Goal: Task Accomplishment & Management: Complete application form

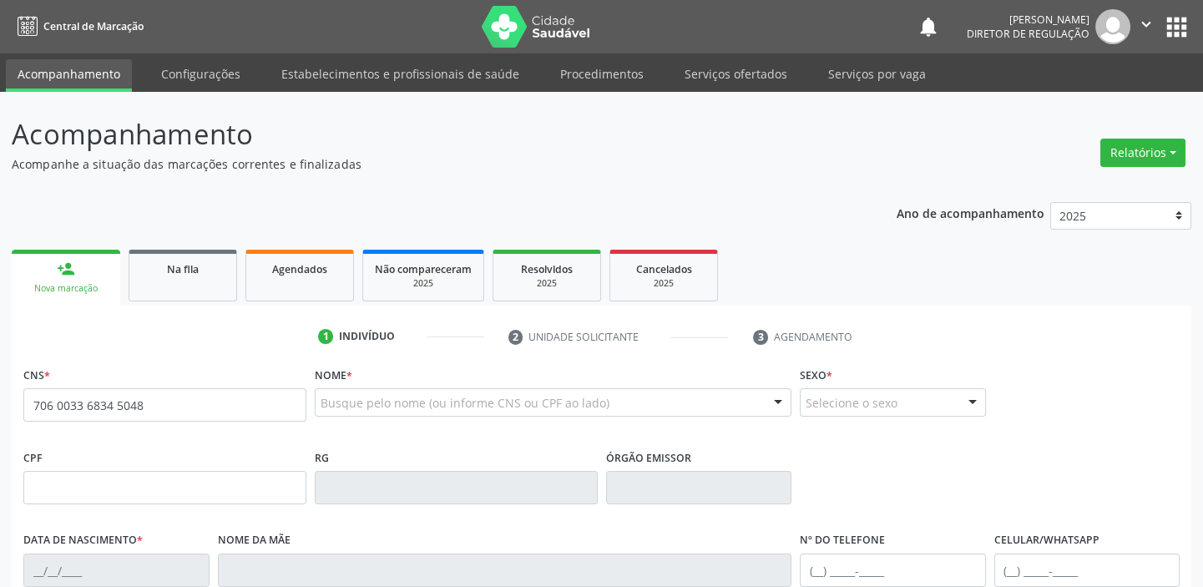
type input "706 0033 6834 5048"
type input "104.532.364-05"
type input "[DATE]"
type input "[PERSON_NAME]"
type input "[PHONE_NUMBER]"
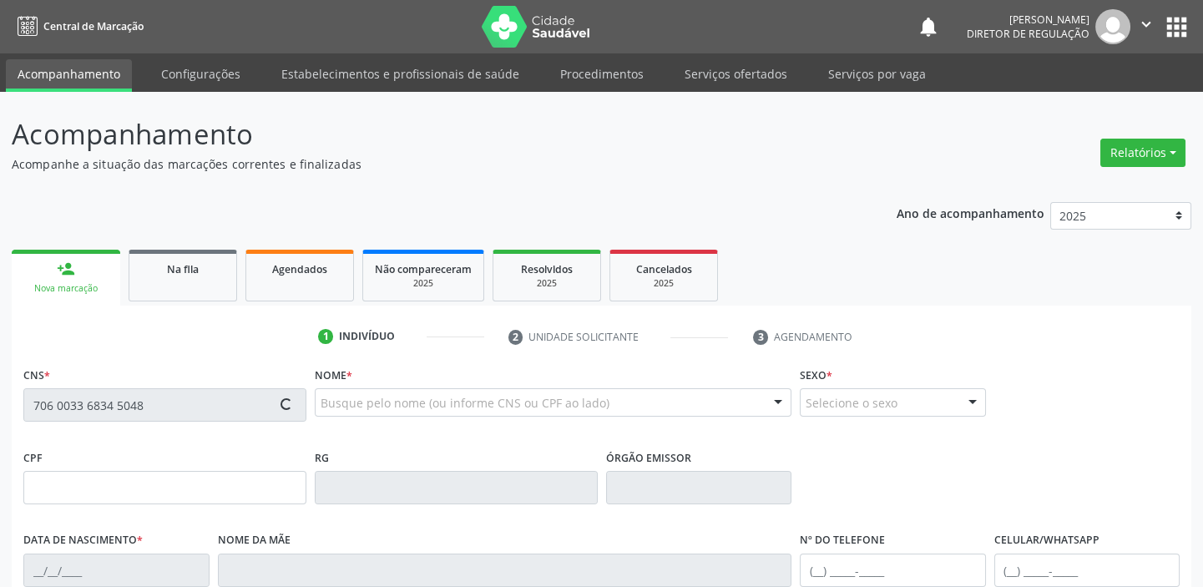
type input "[PHONE_NUMBER]"
type input "S/N"
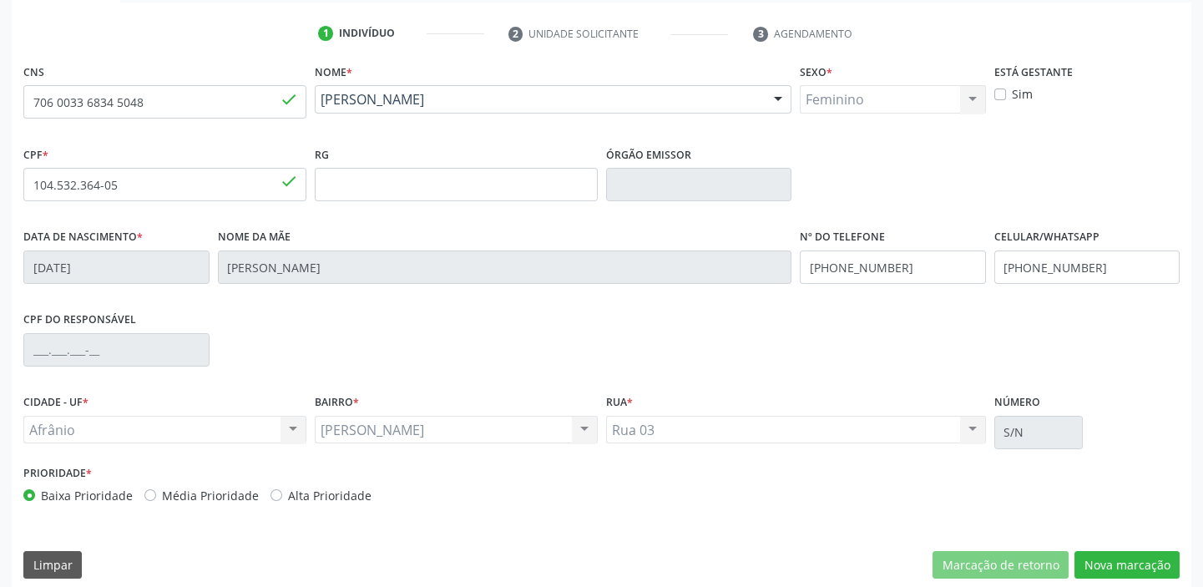
scroll to position [317, 0]
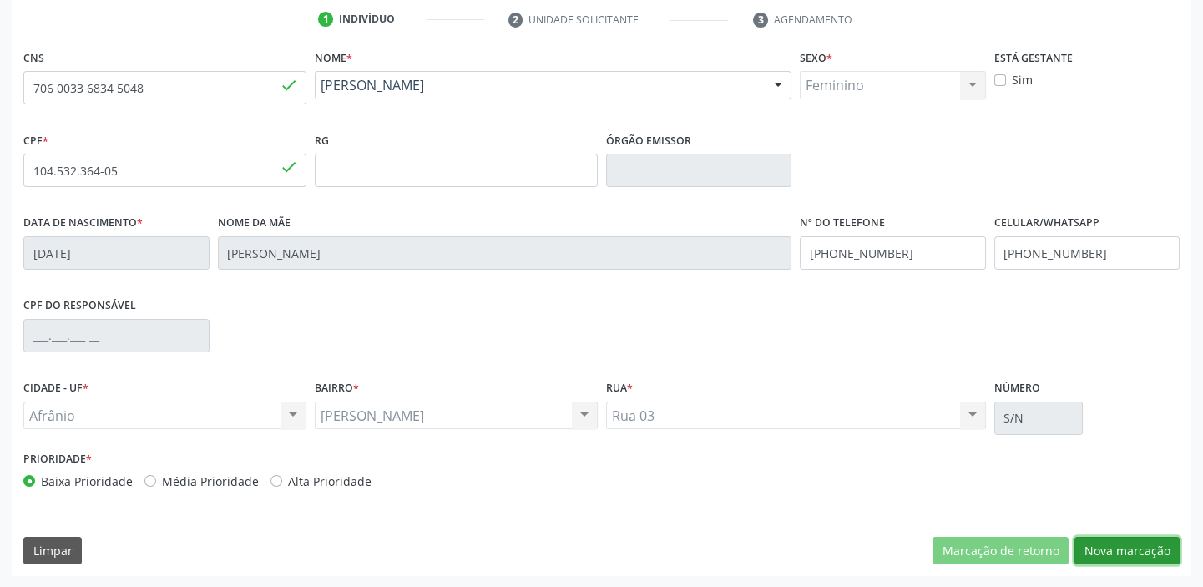
click at [1107, 551] on button "Nova marcação" at bounding box center [1127, 551] width 105 height 28
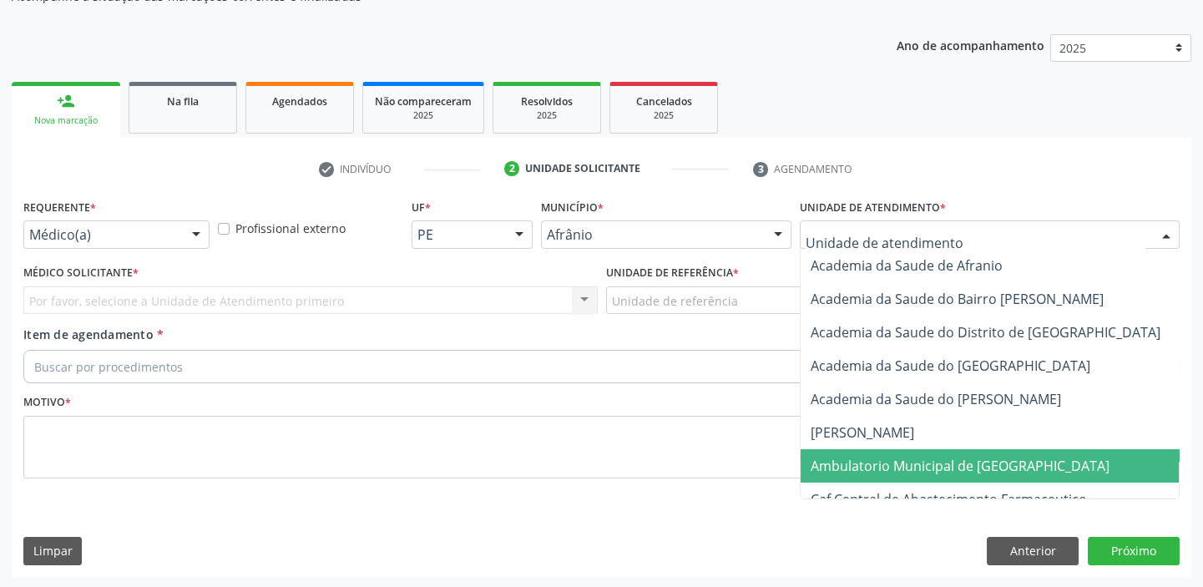
click at [844, 459] on span "Ambulatorio Municipal de [GEOGRAPHIC_DATA]" at bounding box center [960, 466] width 299 height 18
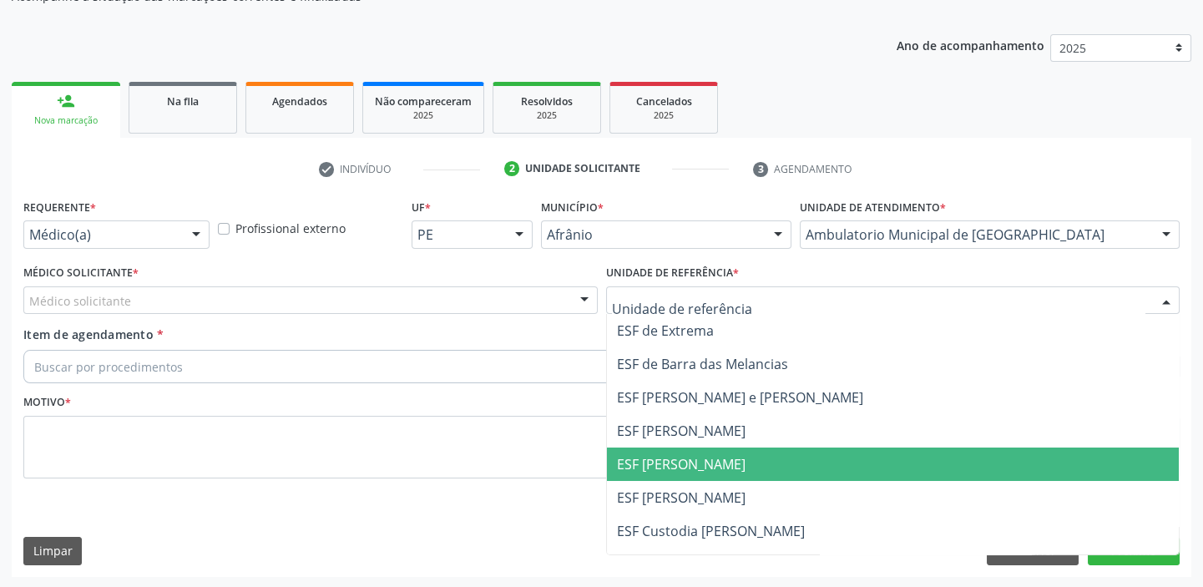
click at [625, 459] on span "ESF [PERSON_NAME]" at bounding box center [681, 464] width 129 height 18
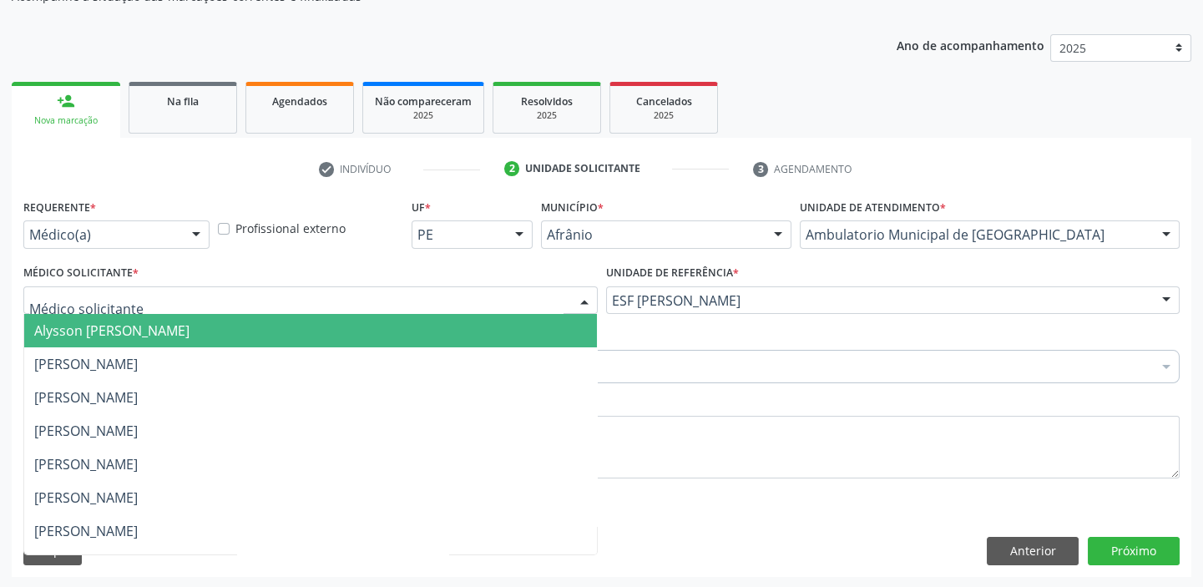
click at [61, 334] on span "Alysson [PERSON_NAME]" at bounding box center [111, 331] width 155 height 18
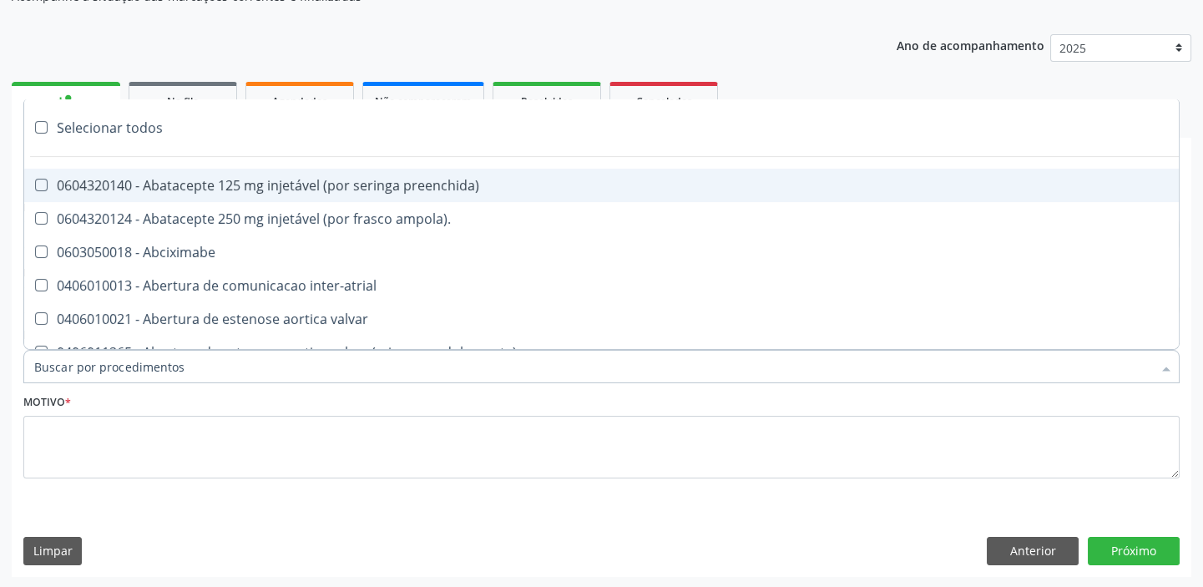
click at [60, 365] on input "Item de agendamento *" at bounding box center [593, 366] width 1118 height 33
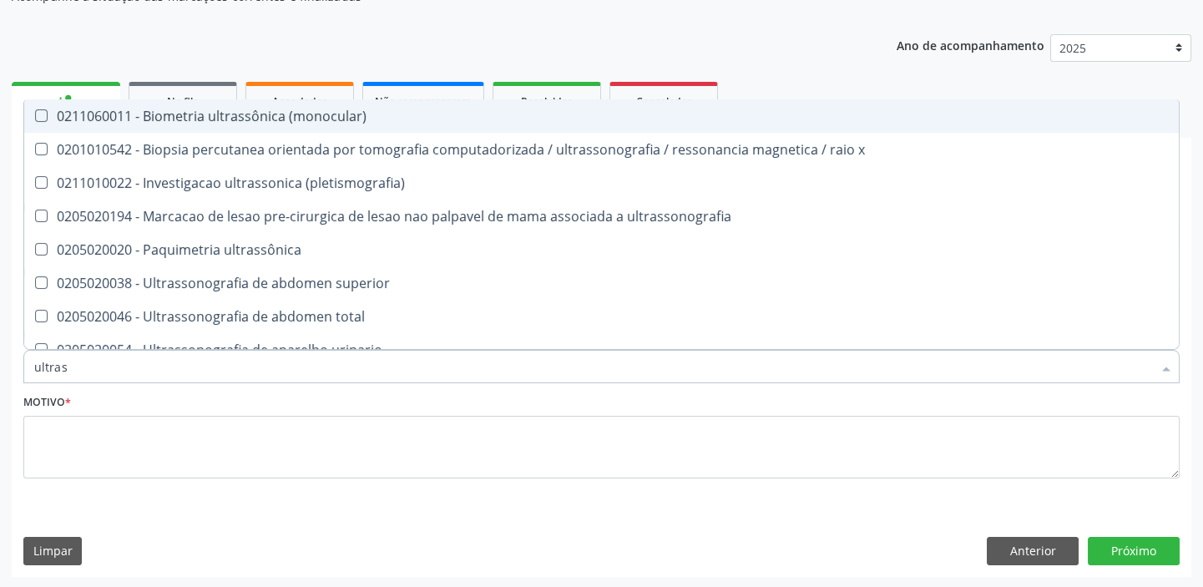
type input "ultrass"
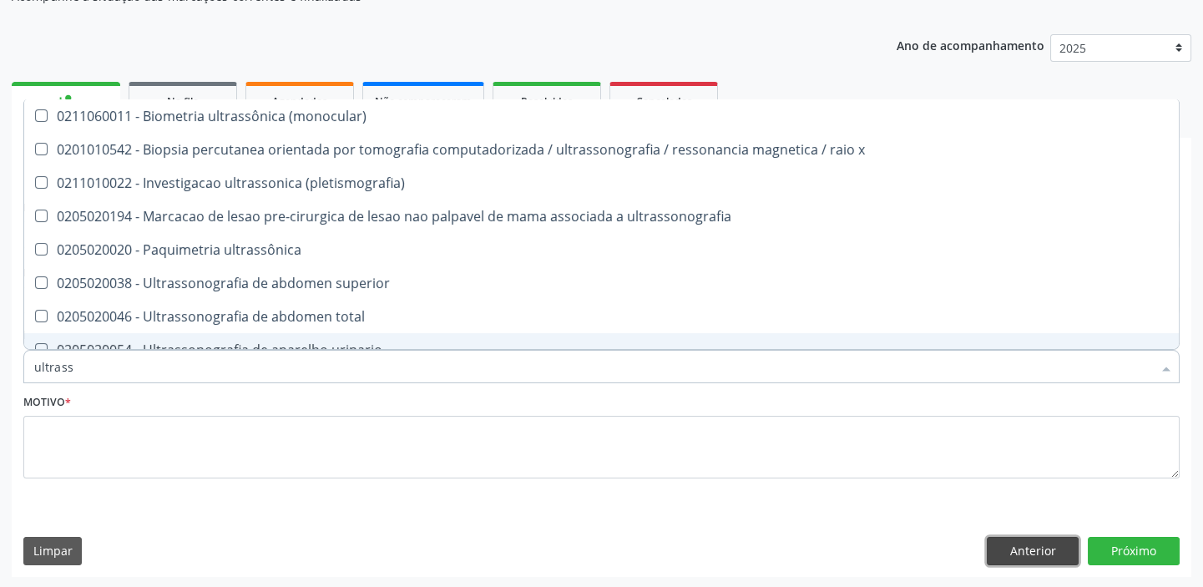
click at [1035, 551] on button "Anterior" at bounding box center [1033, 551] width 92 height 28
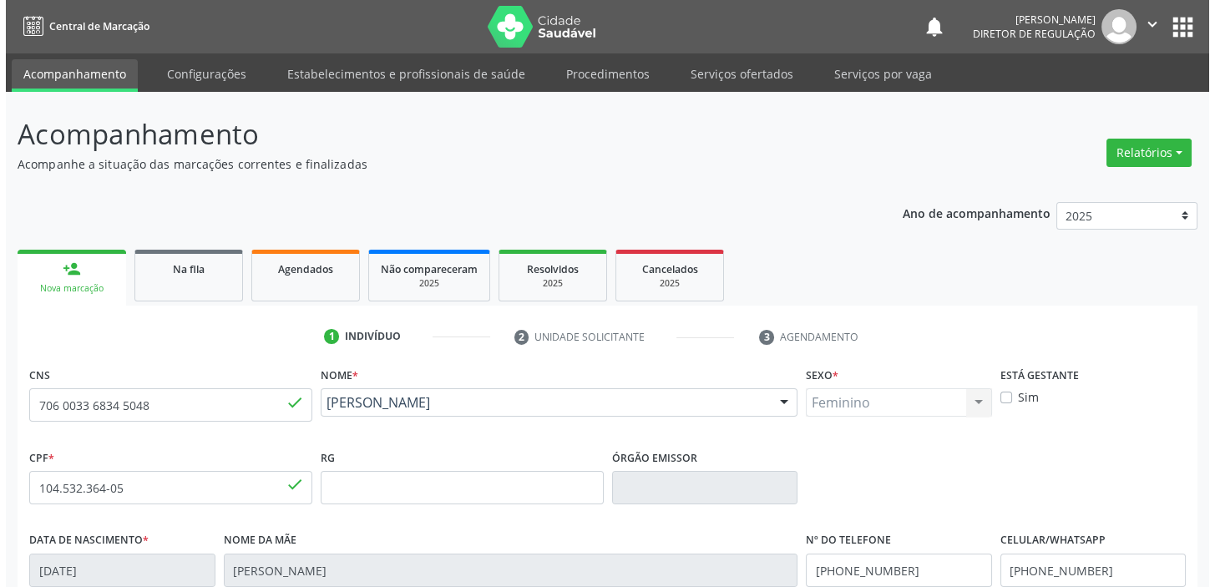
scroll to position [0, 0]
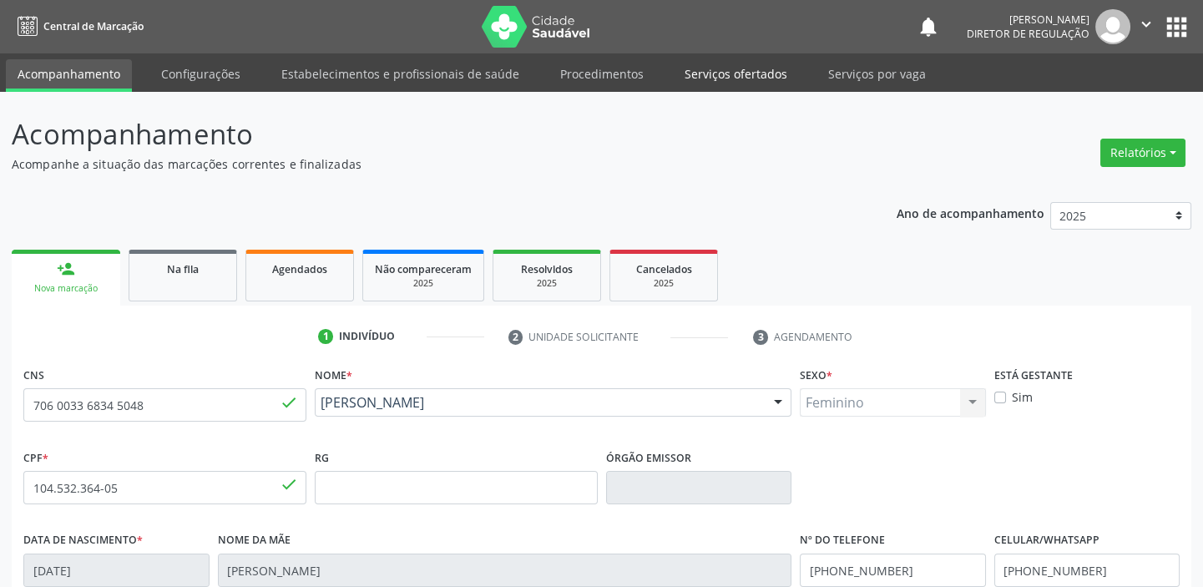
click at [722, 78] on link "Serviços ofertados" at bounding box center [736, 73] width 126 height 29
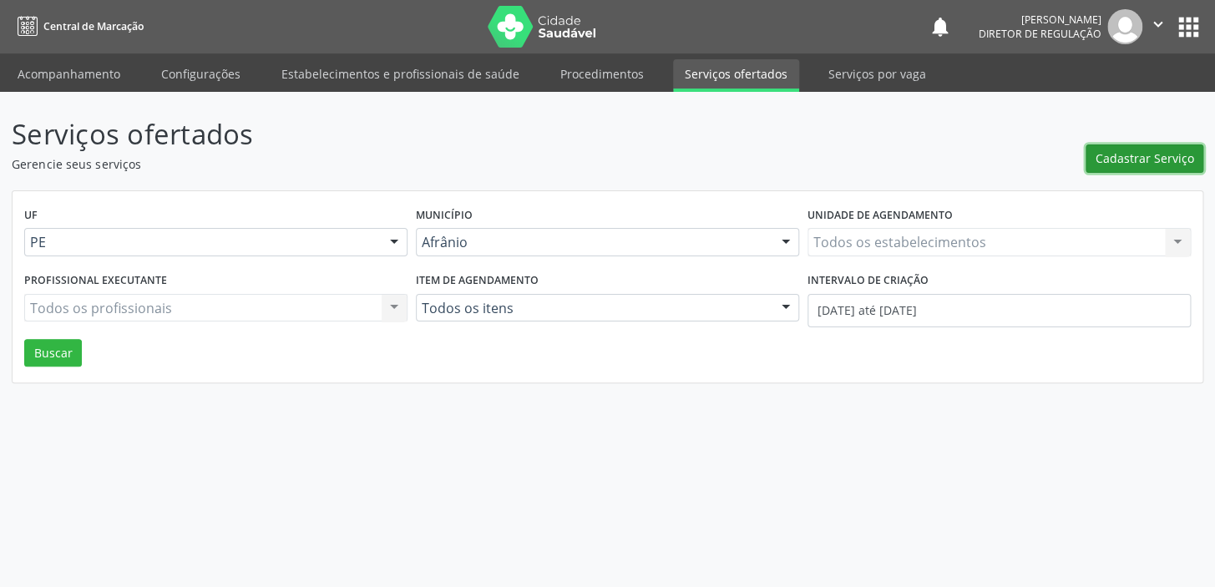
click at [1117, 154] on span "Cadastrar Serviço" at bounding box center [1145, 158] width 99 height 18
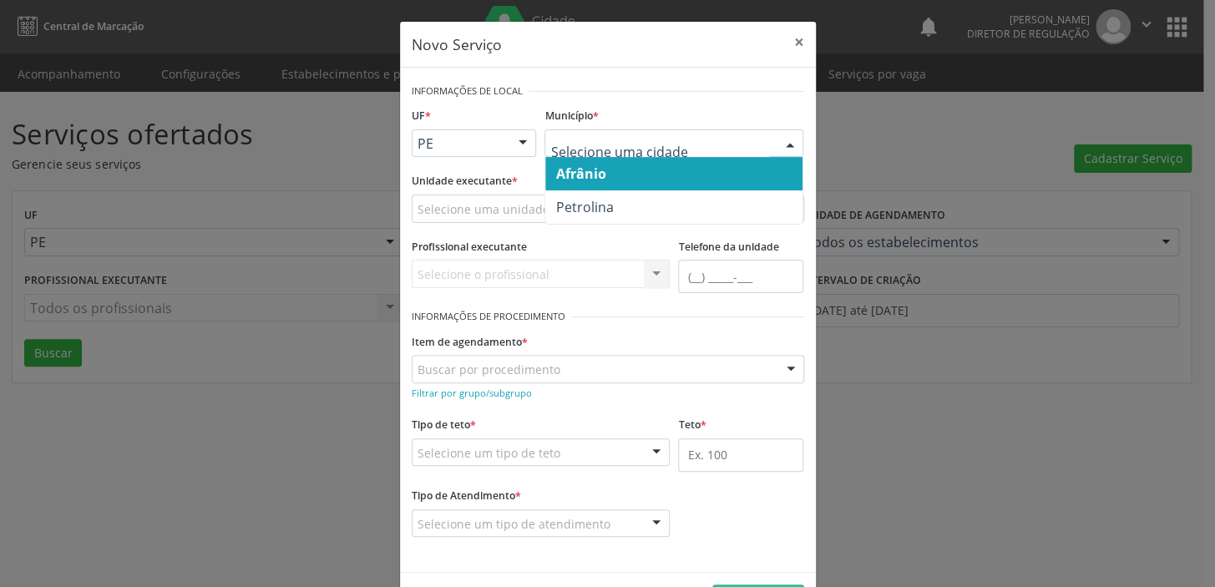
click at [622, 179] on span "Afrânio" at bounding box center [673, 173] width 257 height 33
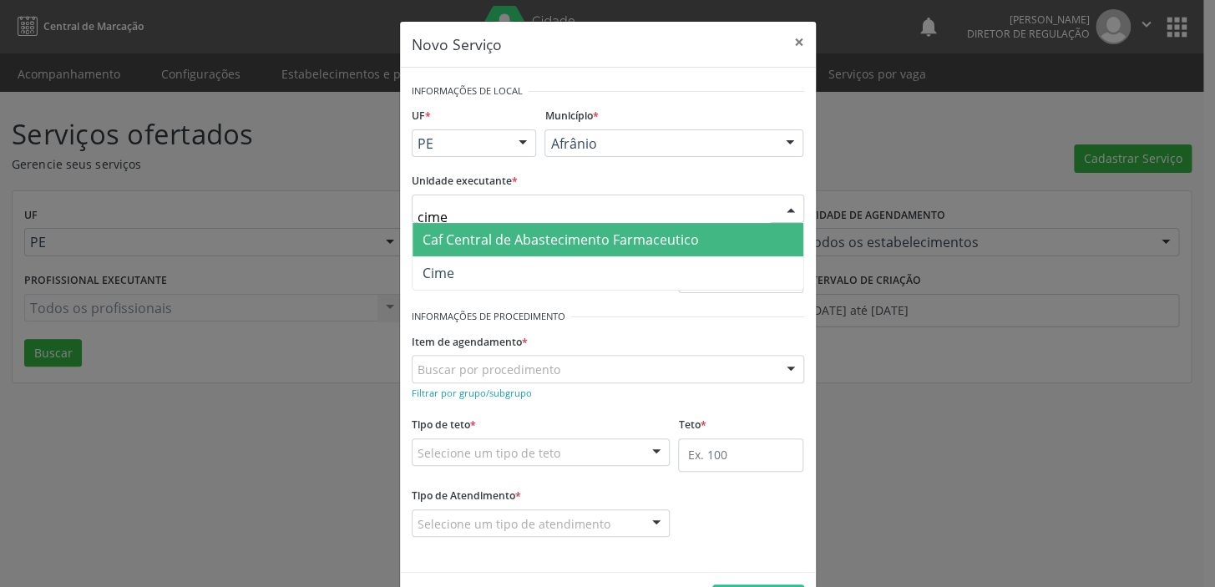
type input "cime"
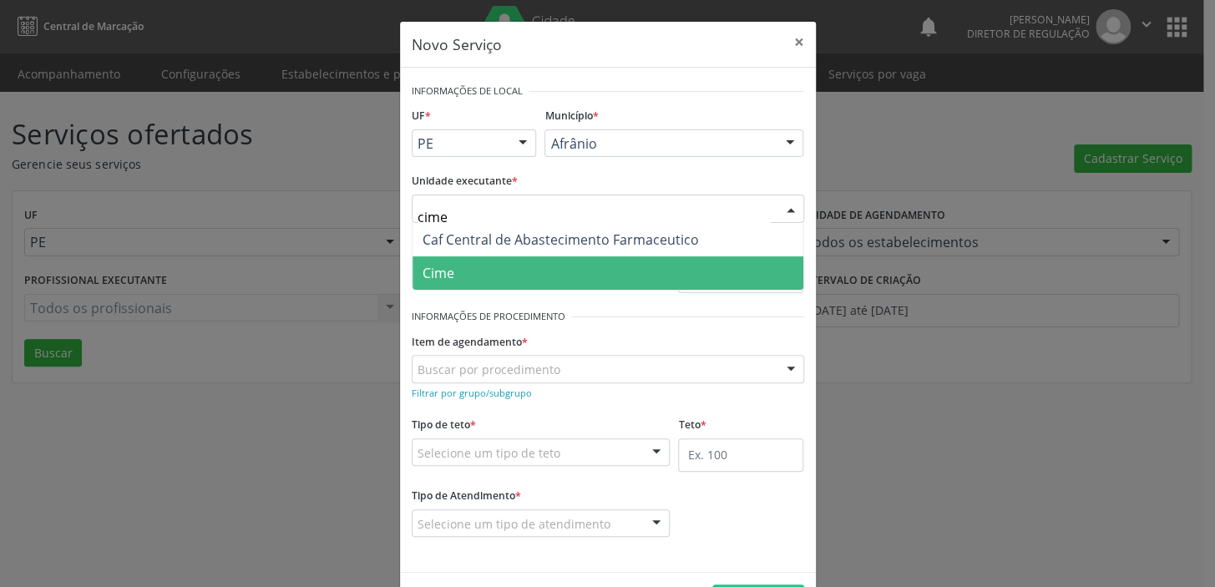
click at [457, 264] on span "Cime" at bounding box center [608, 272] width 391 height 33
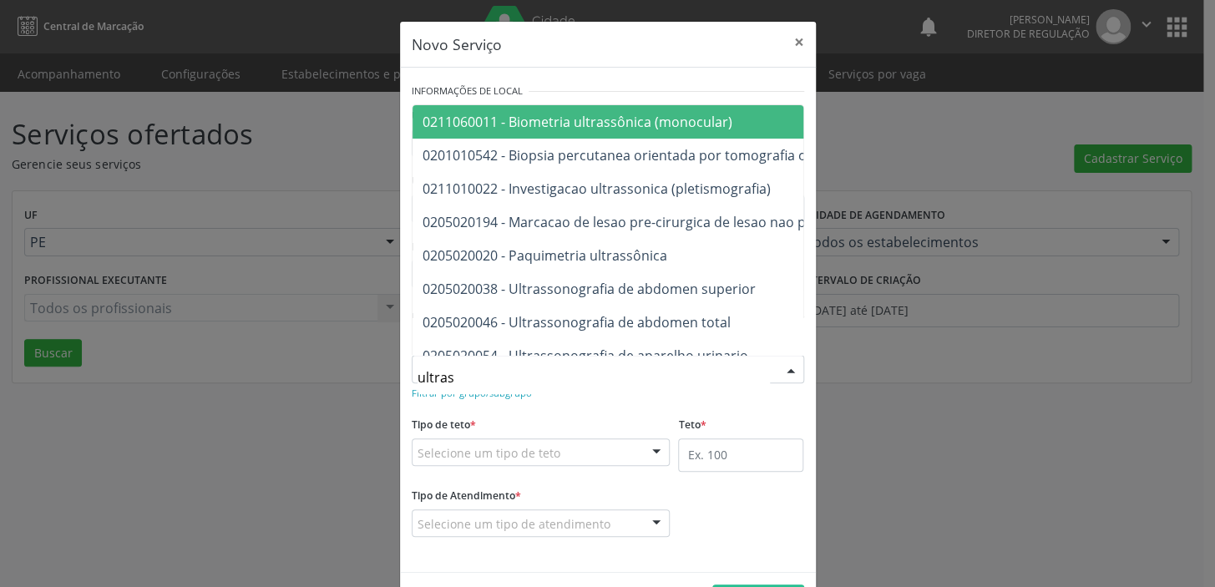
type input "ultrass"
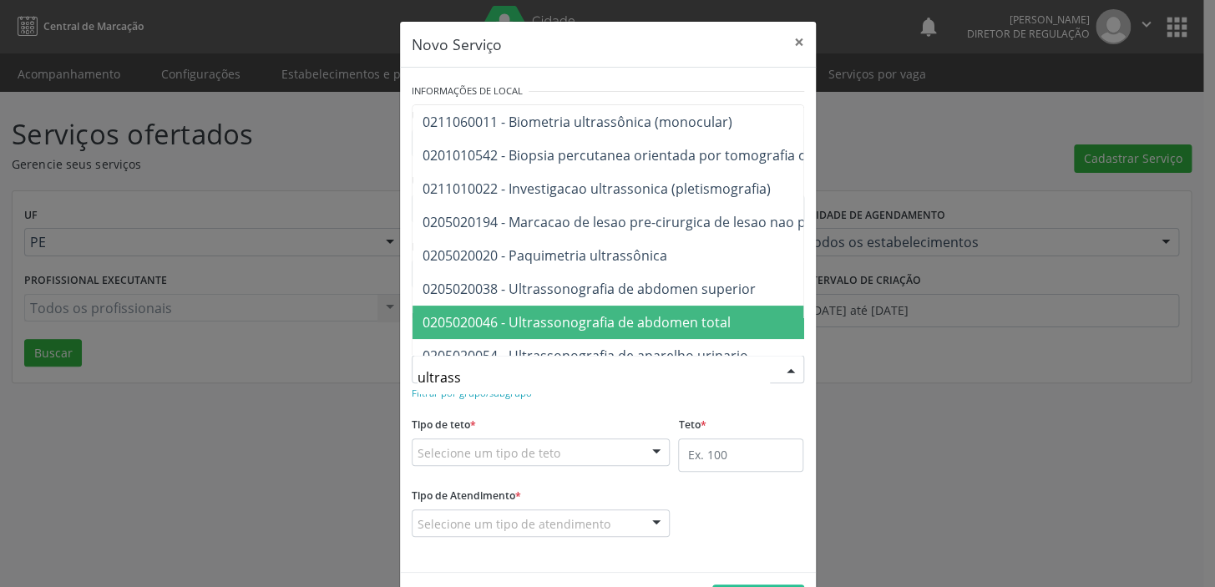
drag, startPoint x: 438, startPoint y: 307, endPoint x: 443, endPoint y: 317, distance: 11.6
click at [438, 307] on span "0205020046 - Ultrassonografia de abdomen total" at bounding box center [827, 322] width 828 height 33
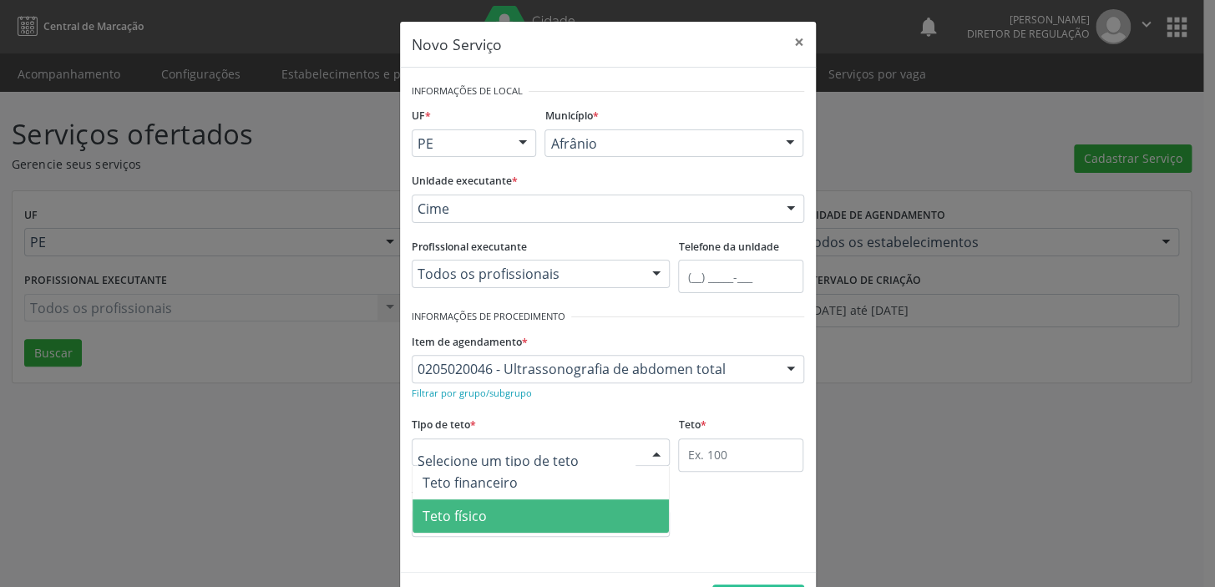
click at [445, 521] on span "Teto físico" at bounding box center [455, 516] width 64 height 18
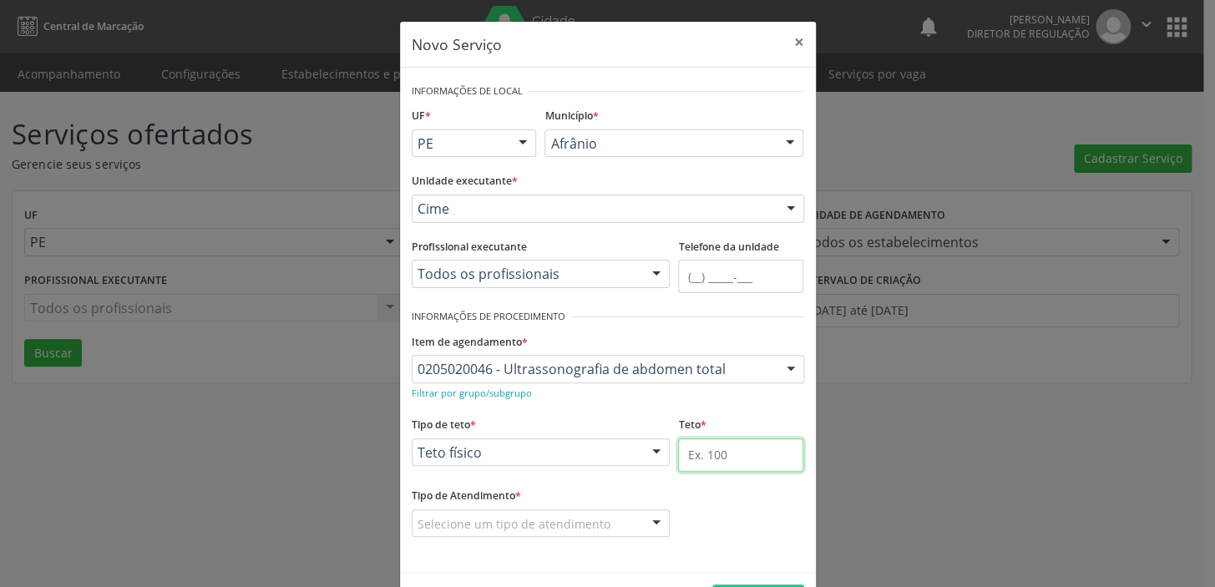
click at [711, 459] on input "text" at bounding box center [740, 454] width 125 height 33
type input "1"
click at [546, 511] on div "Selecione um tipo de atendimento" at bounding box center [541, 523] width 259 height 28
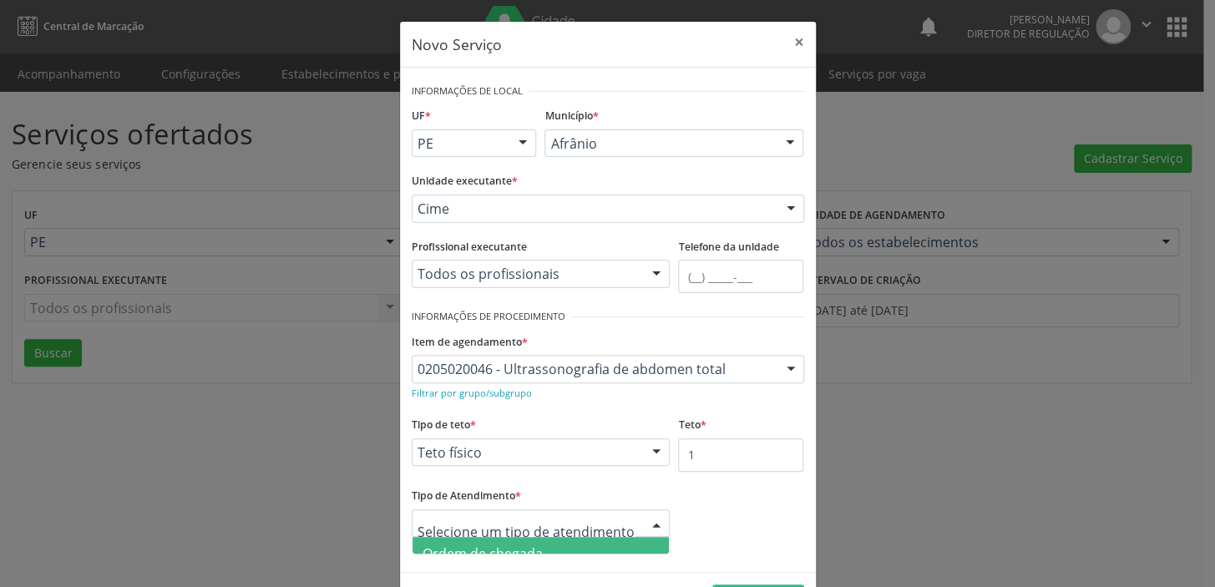
click at [540, 541] on span "Ordem de chegada" at bounding box center [541, 553] width 257 height 33
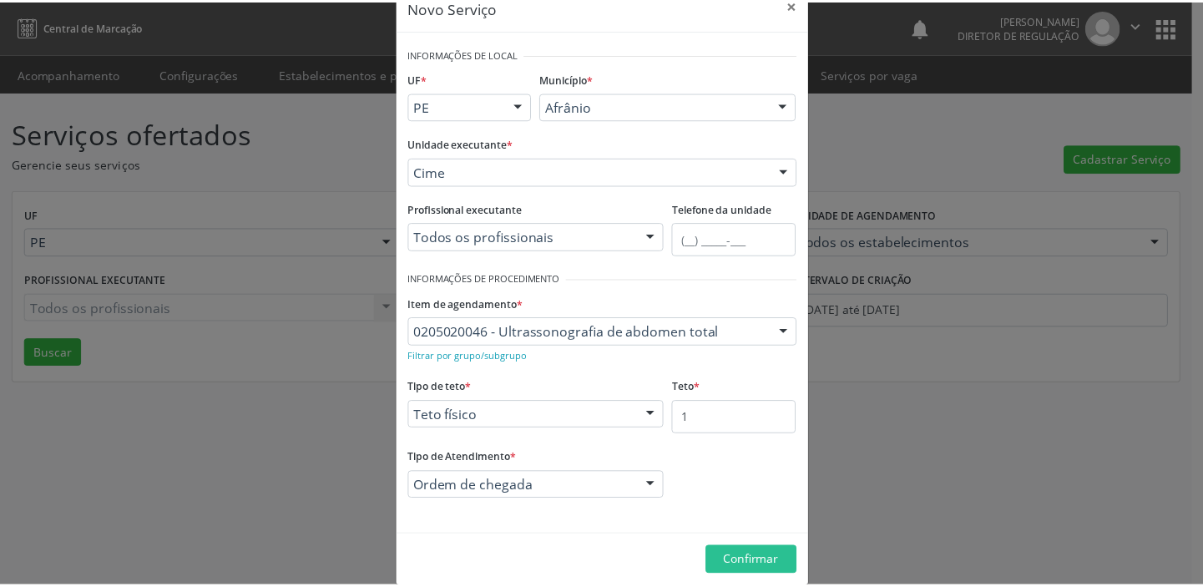
scroll to position [58, 0]
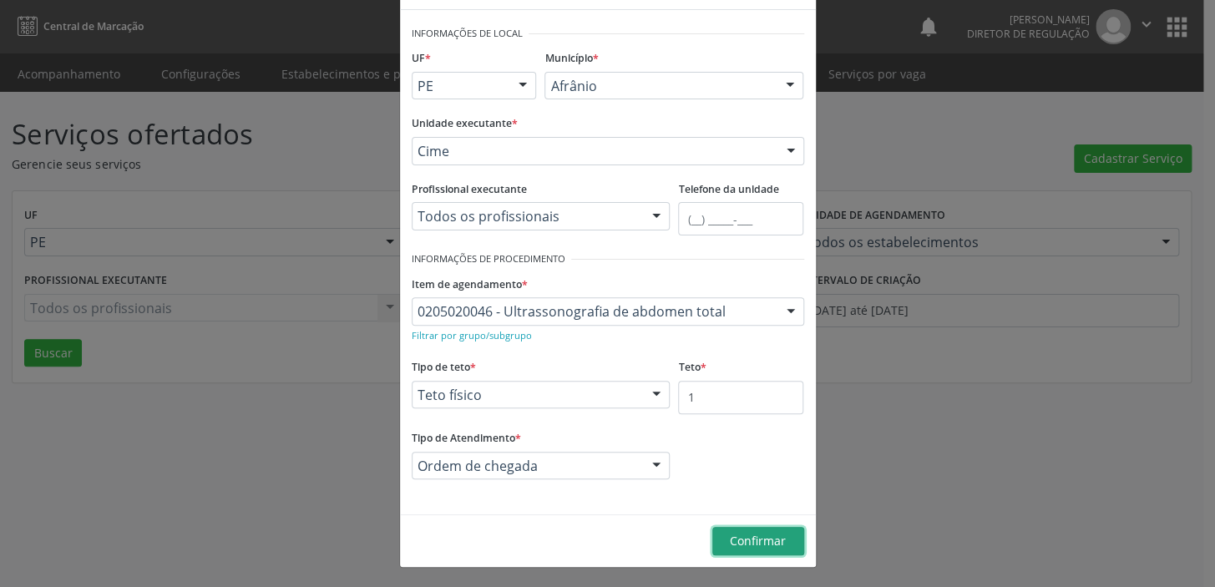
click at [742, 543] on span "Confirmar" at bounding box center [758, 541] width 56 height 16
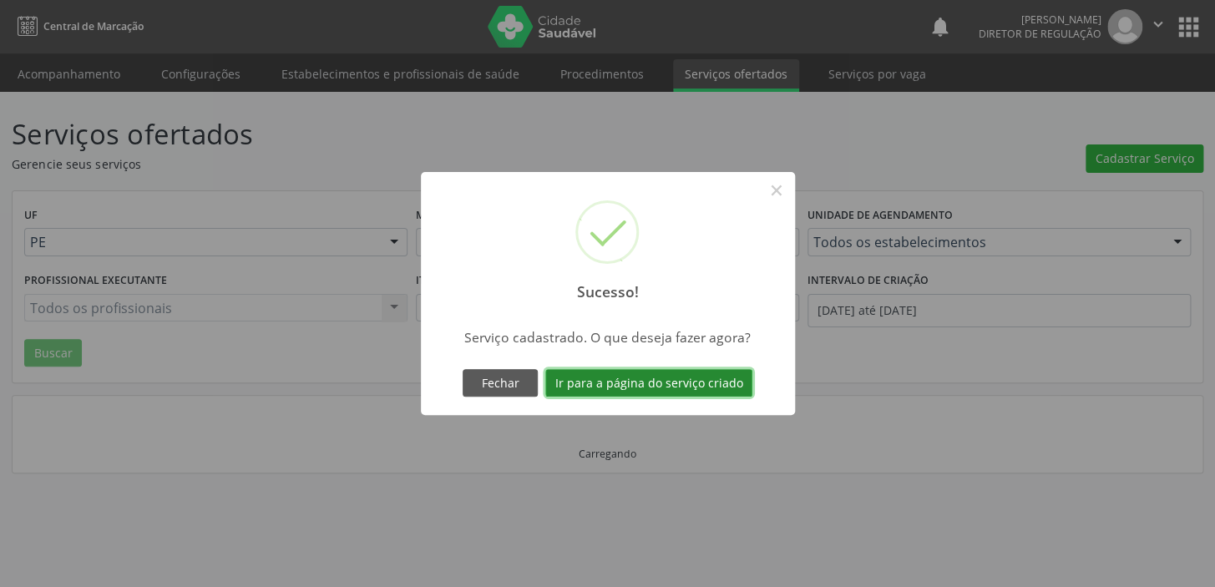
click at [662, 379] on button "Ir para a página do serviço criado" at bounding box center [648, 383] width 207 height 28
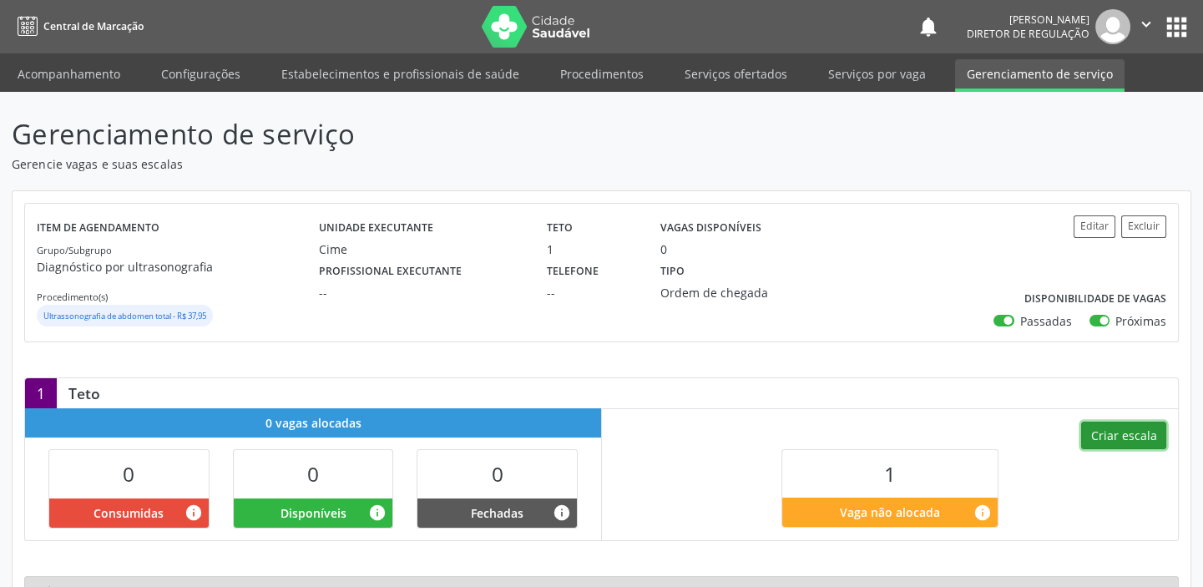
click at [1115, 433] on button "Criar escala" at bounding box center [1124, 436] width 85 height 28
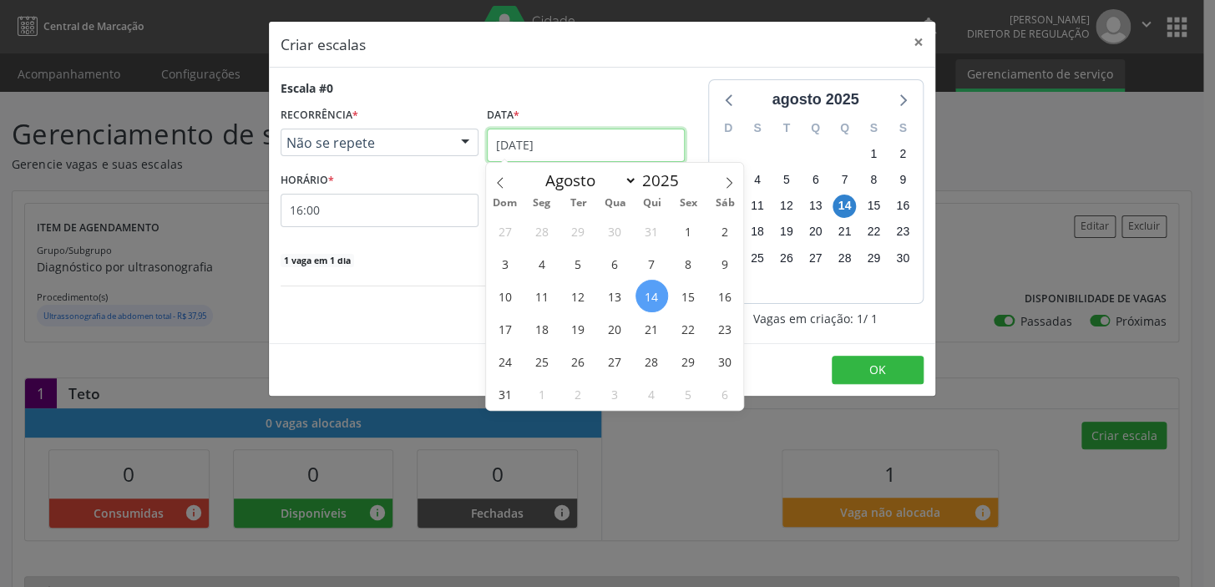
click at [545, 151] on input "[DATE]" at bounding box center [586, 145] width 198 height 33
click at [585, 330] on span "19" at bounding box center [578, 328] width 33 height 33
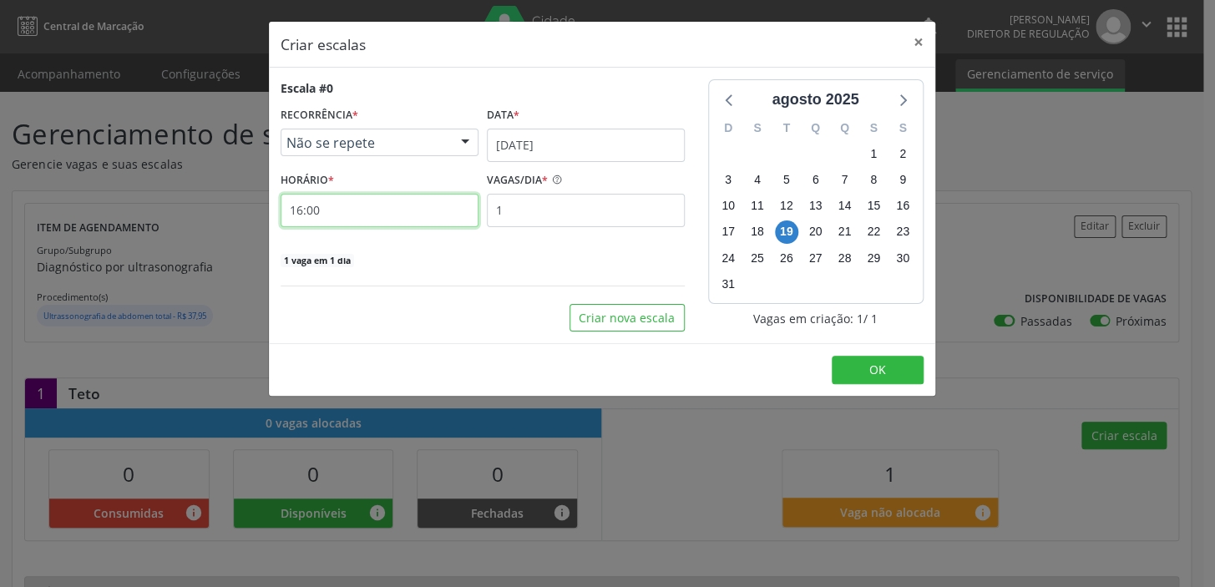
click at [344, 213] on input "16:00" at bounding box center [380, 210] width 198 height 33
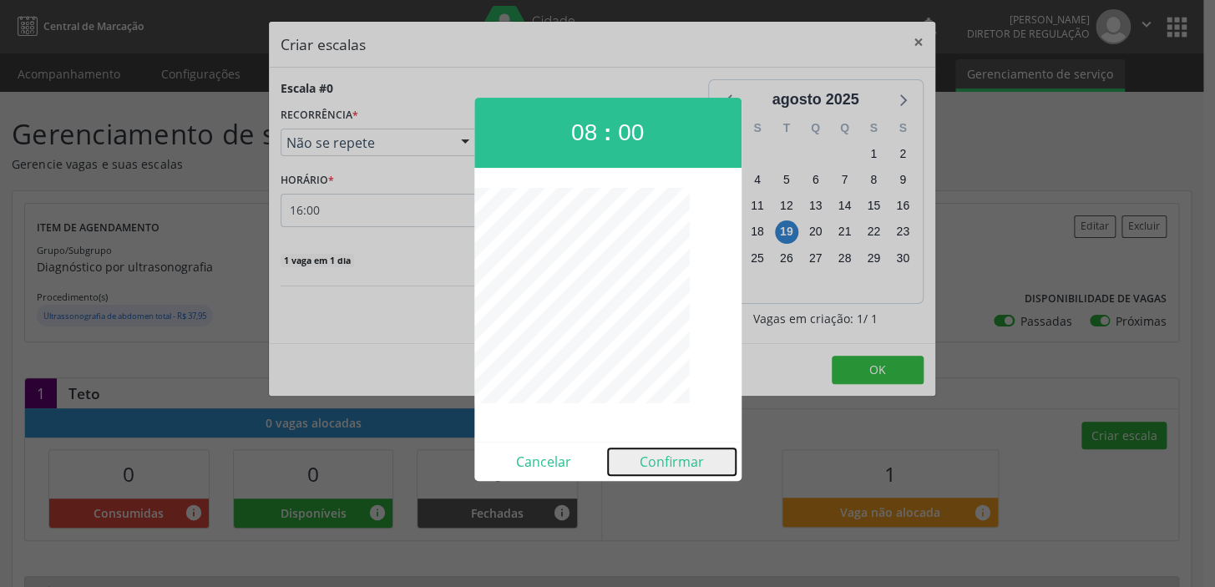
drag, startPoint x: 683, startPoint y: 459, endPoint x: 762, endPoint y: 414, distance: 90.1
click at [685, 455] on button "Confirmar" at bounding box center [672, 461] width 128 height 27
type input "08:00"
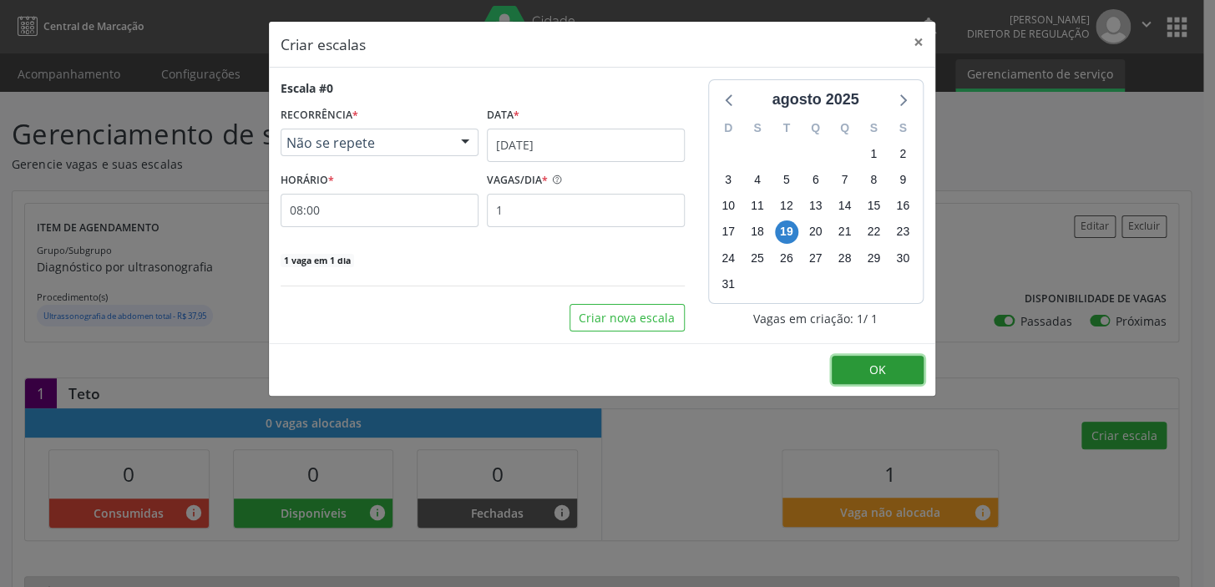
click at [856, 368] on button "OK" at bounding box center [878, 370] width 92 height 28
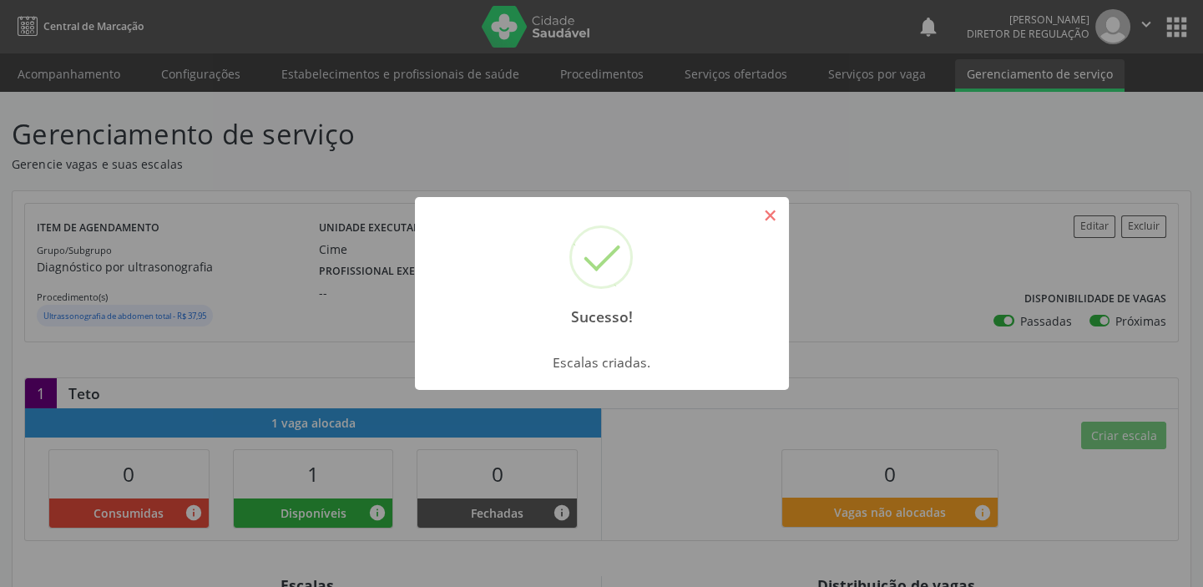
click at [768, 217] on button "×" at bounding box center [771, 215] width 28 height 28
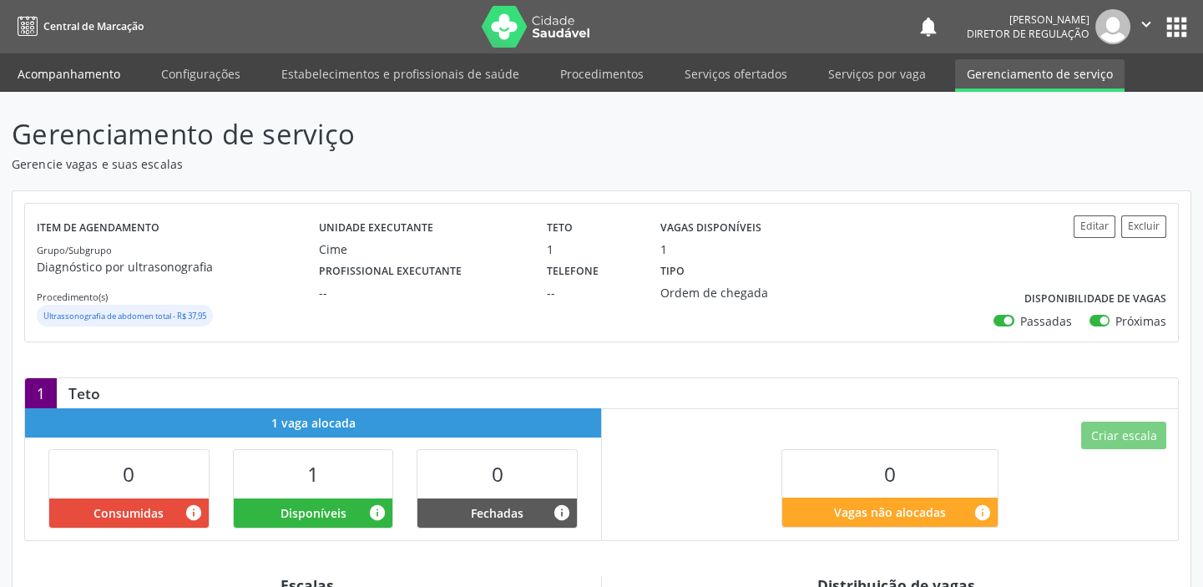
click at [79, 76] on link "Acompanhamento" at bounding box center [69, 73] width 126 height 29
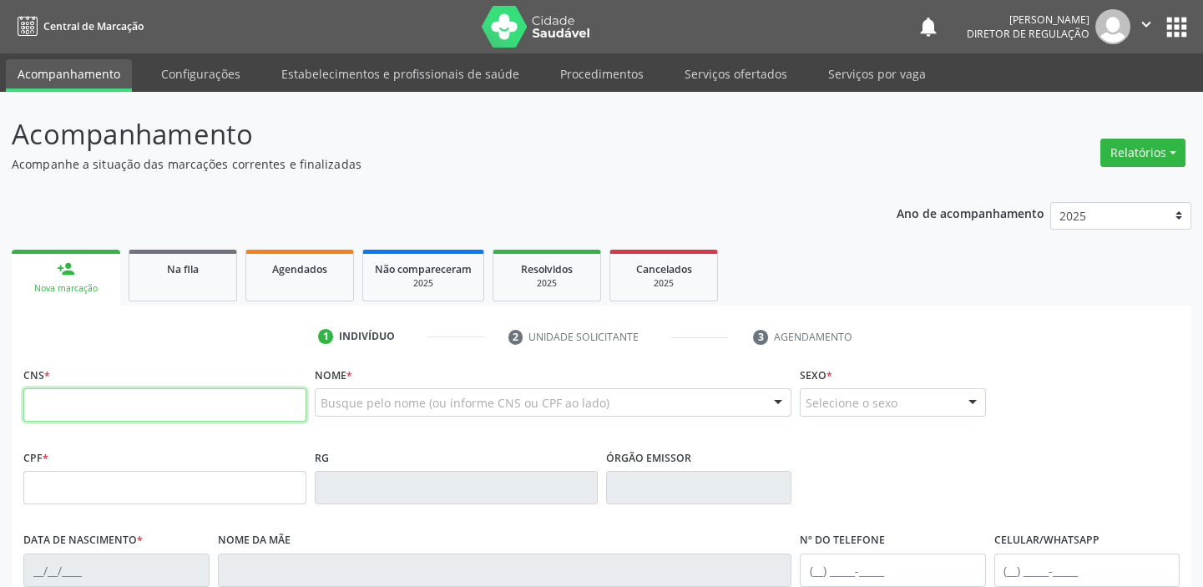
click at [178, 401] on input "text" at bounding box center [164, 404] width 283 height 33
type input "706 0033 6834 5048"
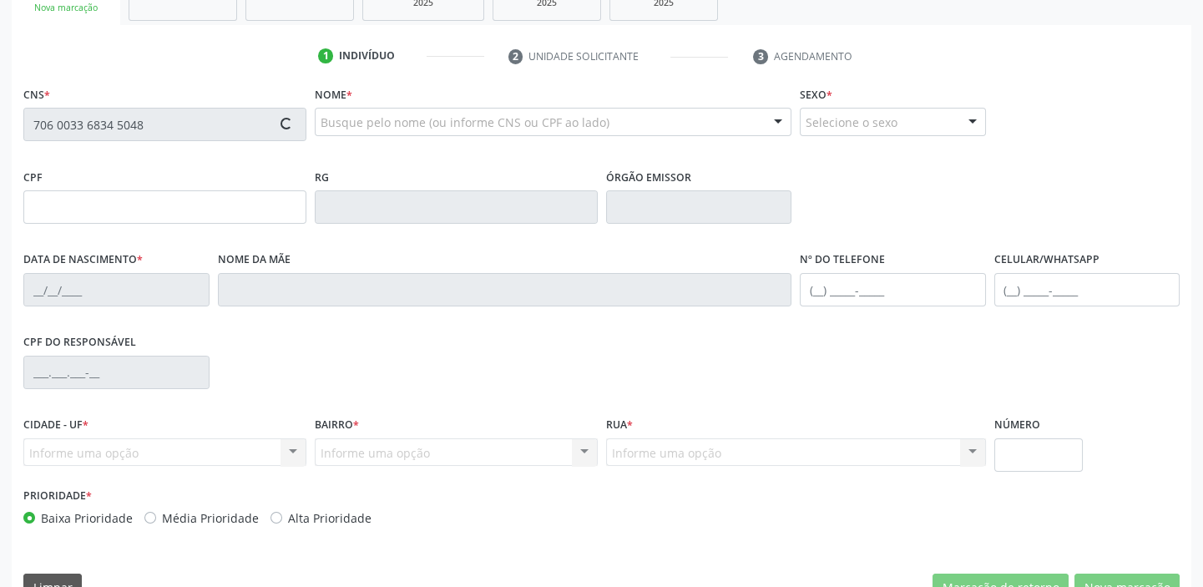
scroll to position [317, 0]
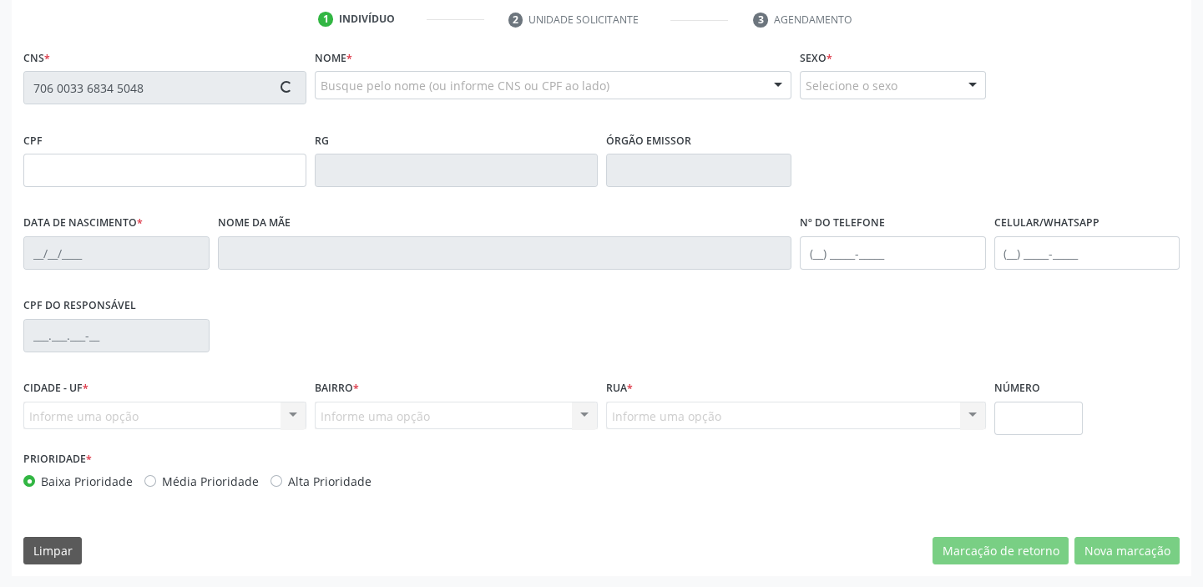
type input "104.532.364-05"
type input "[DATE]"
type input "[PERSON_NAME]"
type input "[PHONE_NUMBER]"
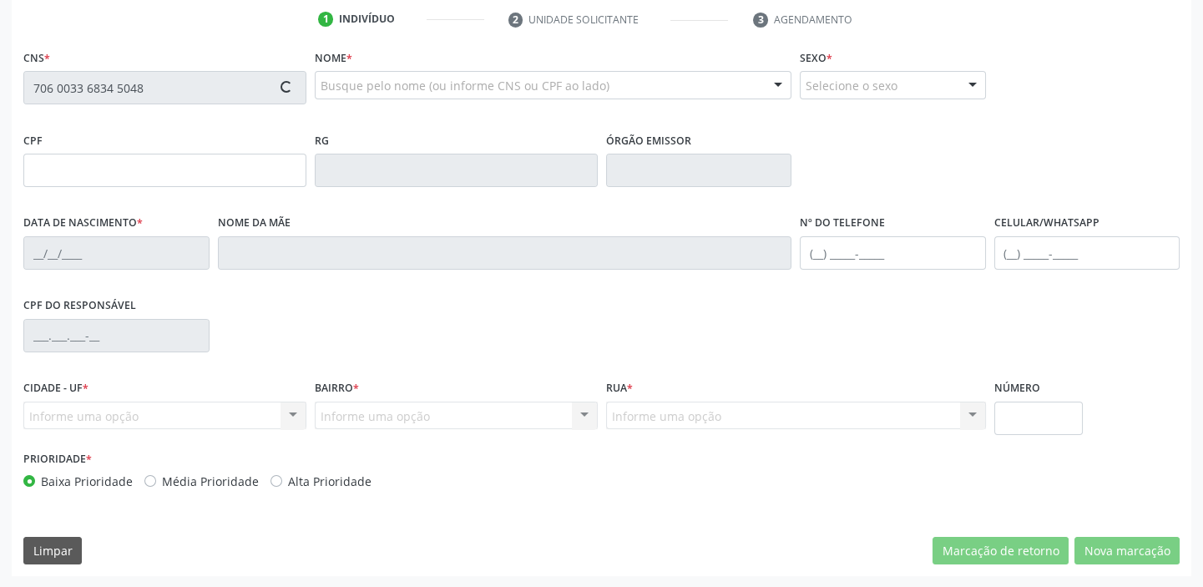
type input "S/N"
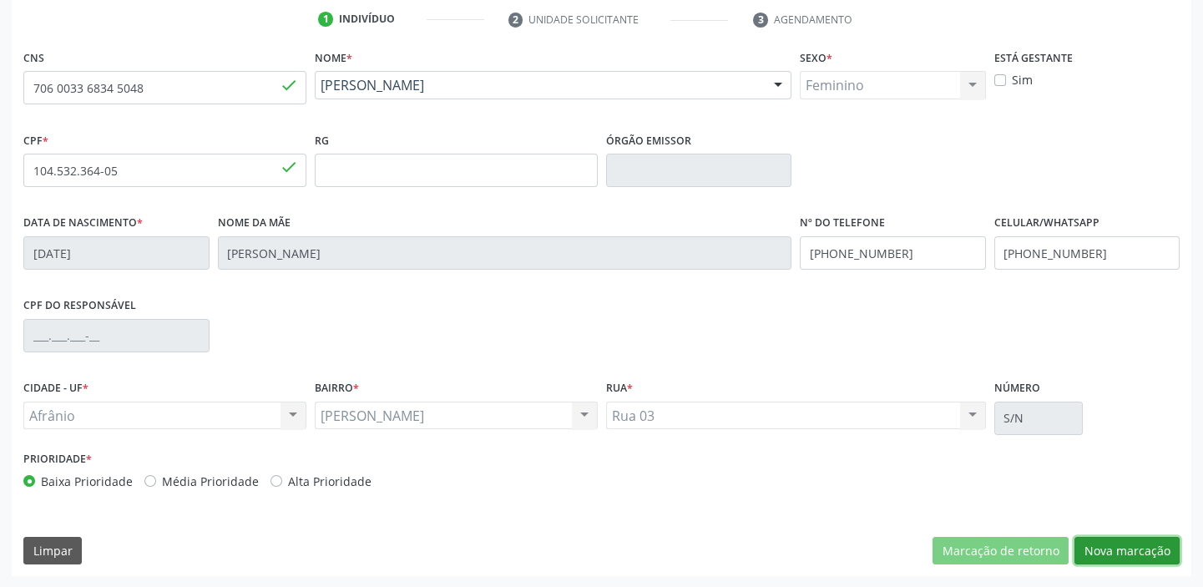
click at [1099, 556] on button "Nova marcação" at bounding box center [1127, 551] width 105 height 28
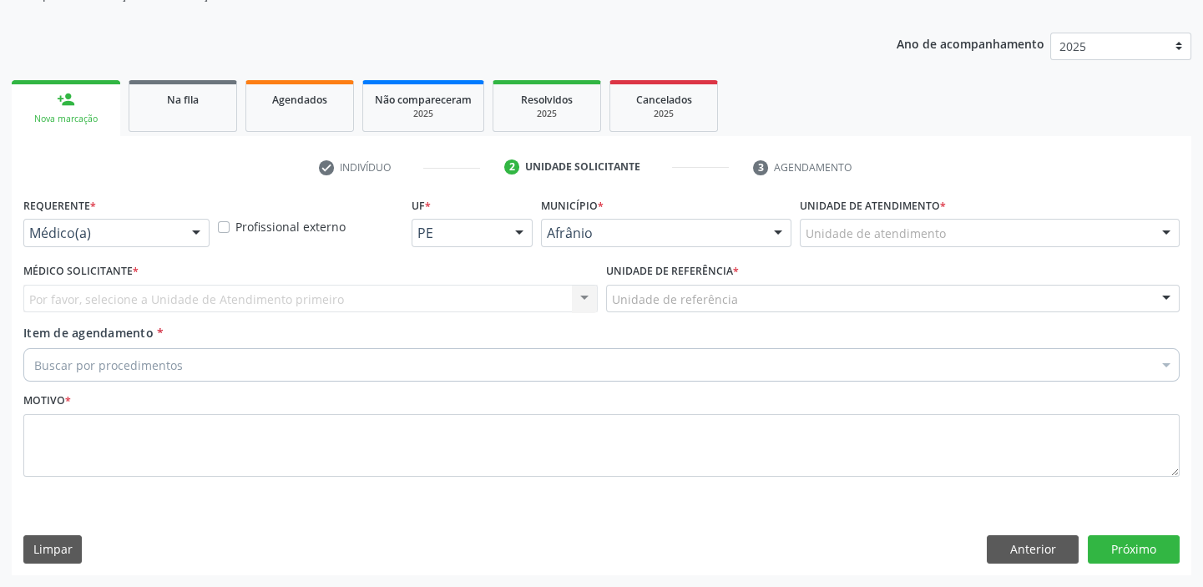
scroll to position [168, 0]
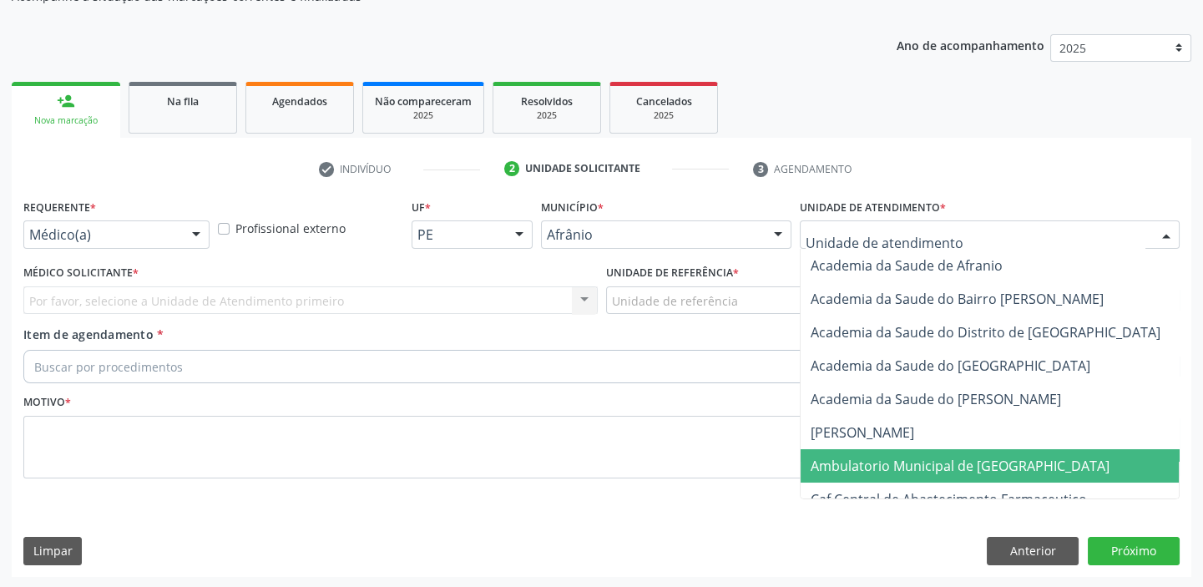
click at [851, 462] on span "Ambulatorio Municipal de [GEOGRAPHIC_DATA]" at bounding box center [960, 466] width 299 height 18
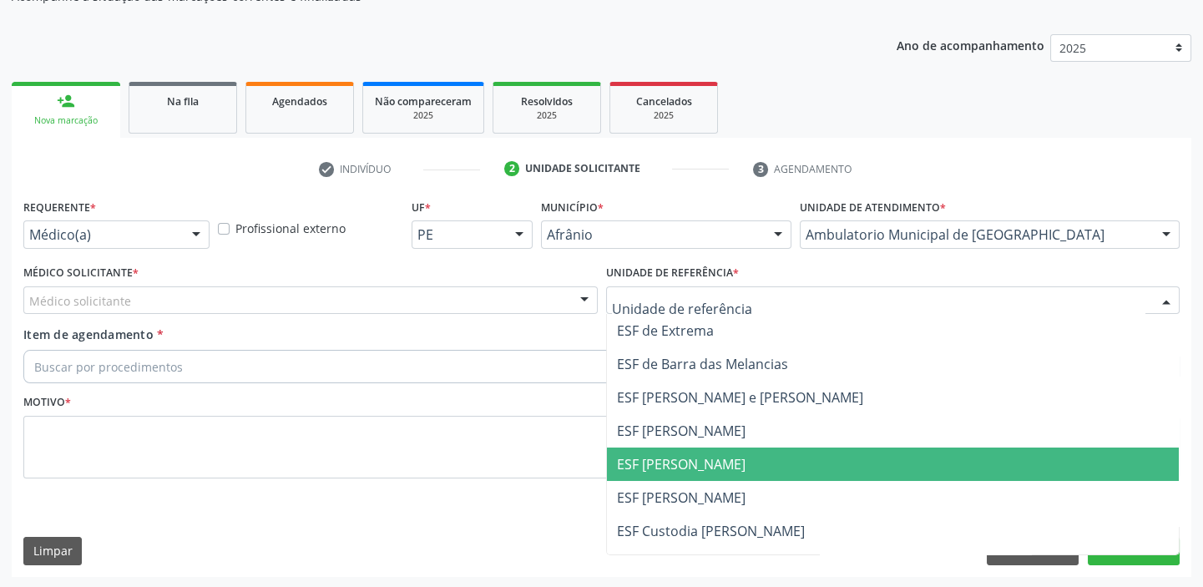
click at [661, 460] on span "ESF [PERSON_NAME]" at bounding box center [681, 464] width 129 height 18
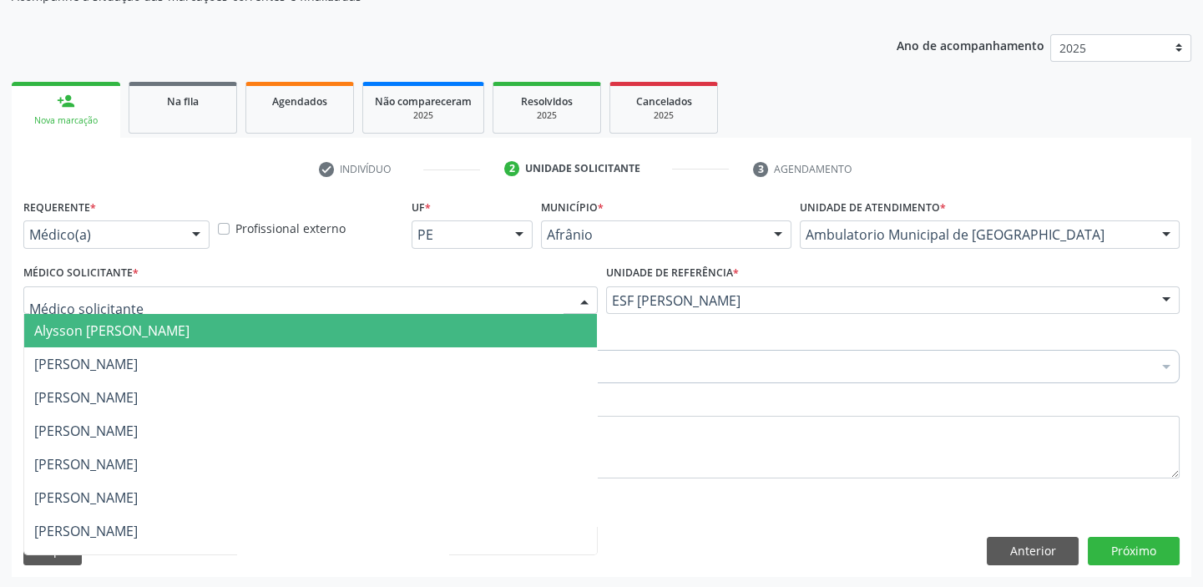
click at [58, 338] on span "Alysson [PERSON_NAME]" at bounding box center [310, 330] width 573 height 33
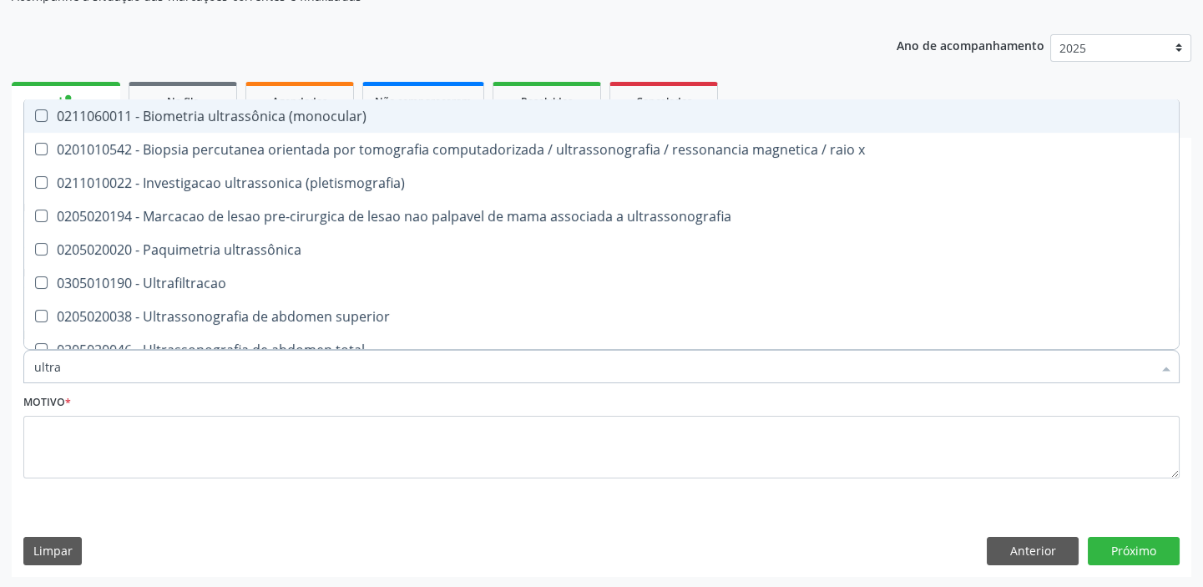
type input "ultr"
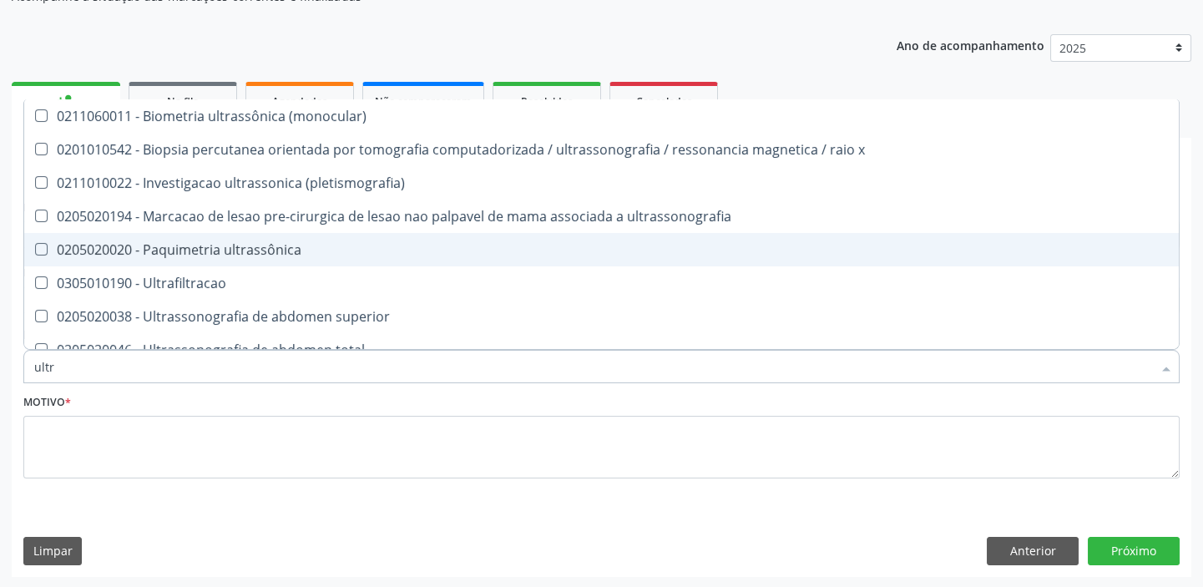
scroll to position [75, 0]
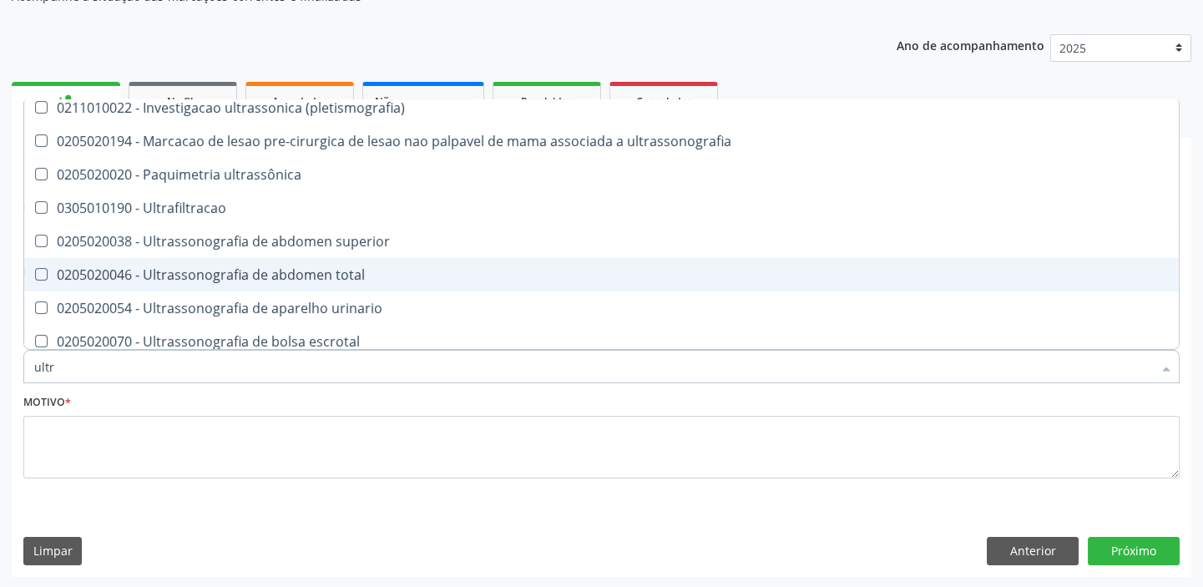
click at [158, 284] on span "0205020046 - Ultrassonografia de abdomen total" at bounding box center [601, 274] width 1155 height 33
checkbox total "true"
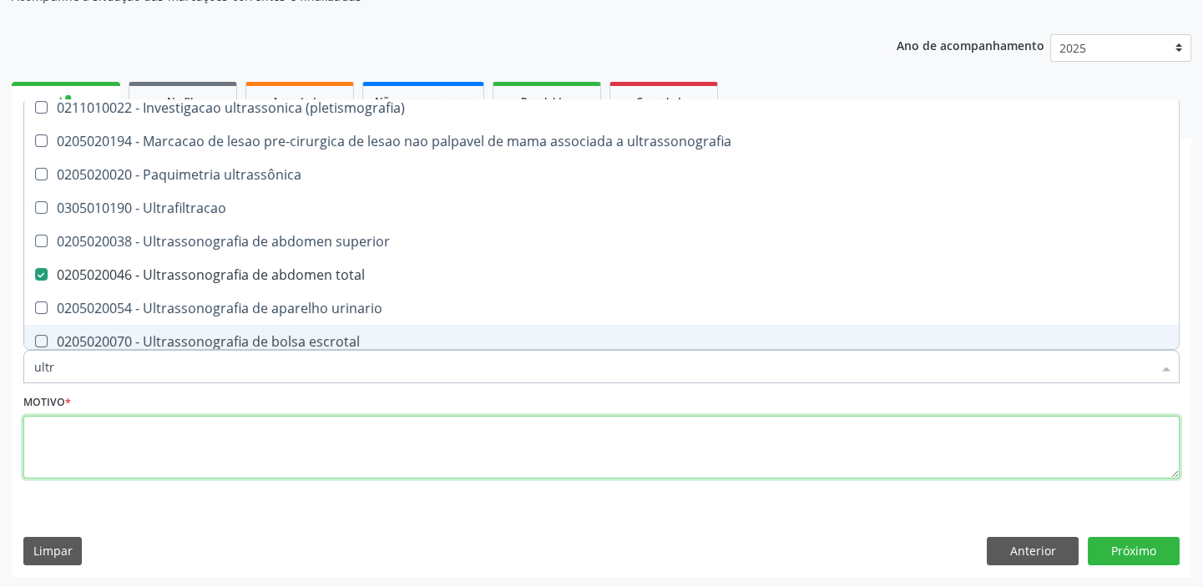
click at [108, 448] on textarea at bounding box center [601, 447] width 1157 height 63
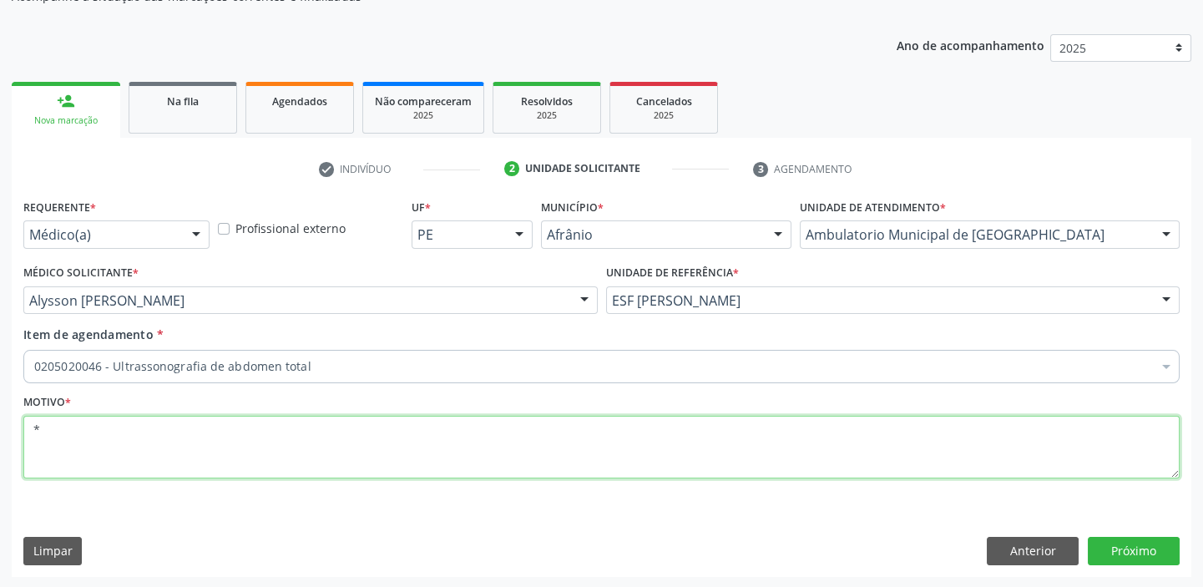
scroll to position [0, 0]
type textarea "*"
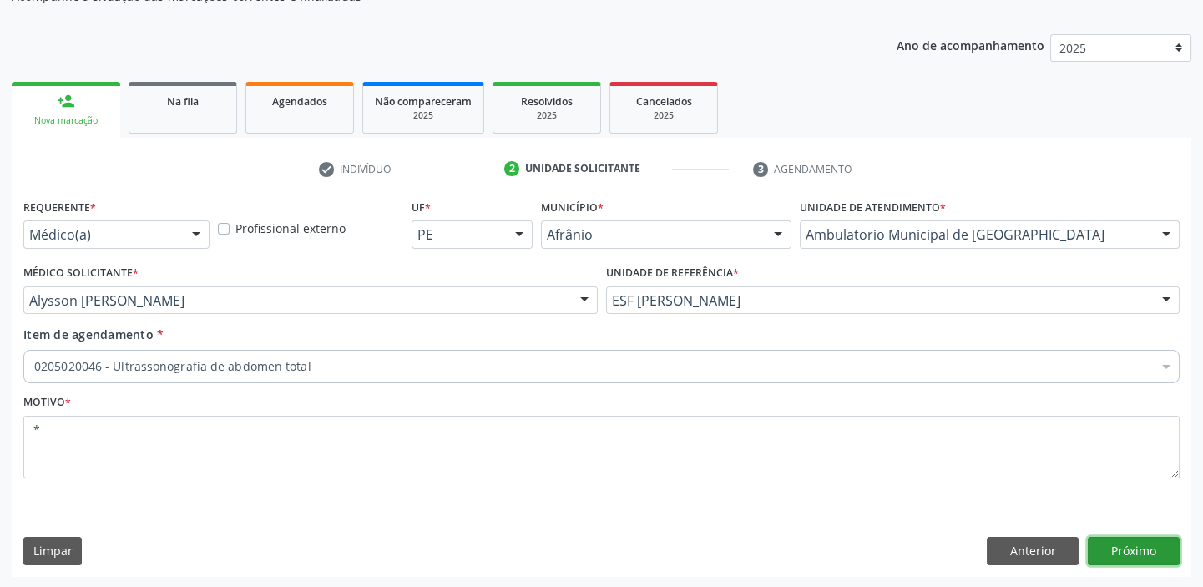
click at [1118, 545] on button "Próximo" at bounding box center [1134, 551] width 92 height 28
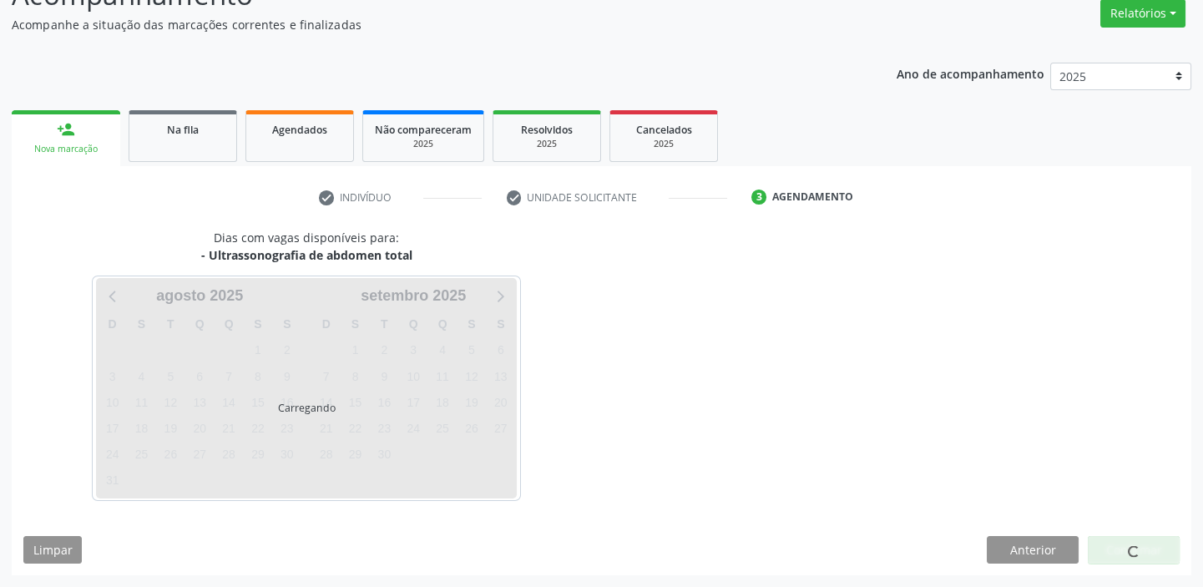
scroll to position [139, 0]
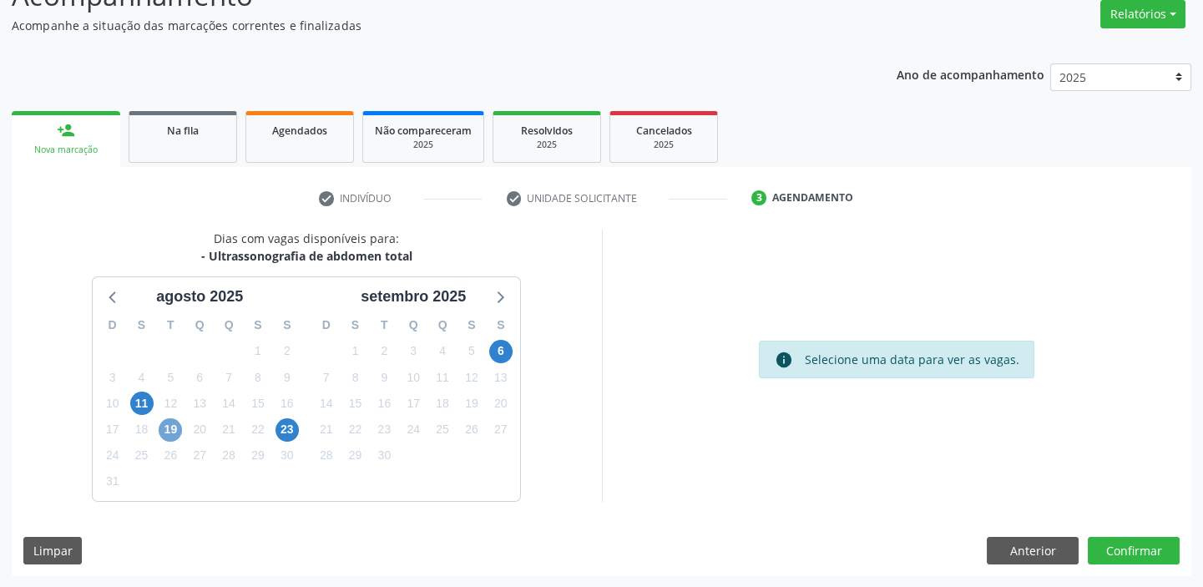
click at [167, 434] on span "19" at bounding box center [170, 429] width 23 height 23
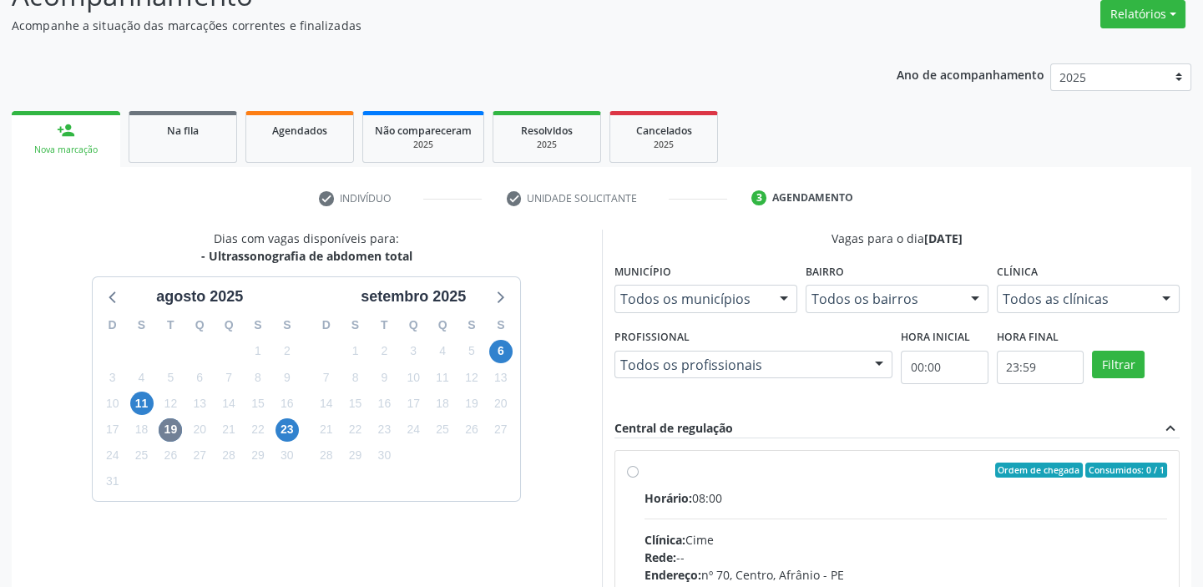
click at [840, 531] on div "Clínica: Cime" at bounding box center [907, 540] width 524 height 18
click at [639, 478] on input "Ordem de chegada Consumidos: 0 / 1 Horário: 08:00 Clínica: Cime Rede: -- Endere…" at bounding box center [633, 470] width 12 height 15
radio input "true"
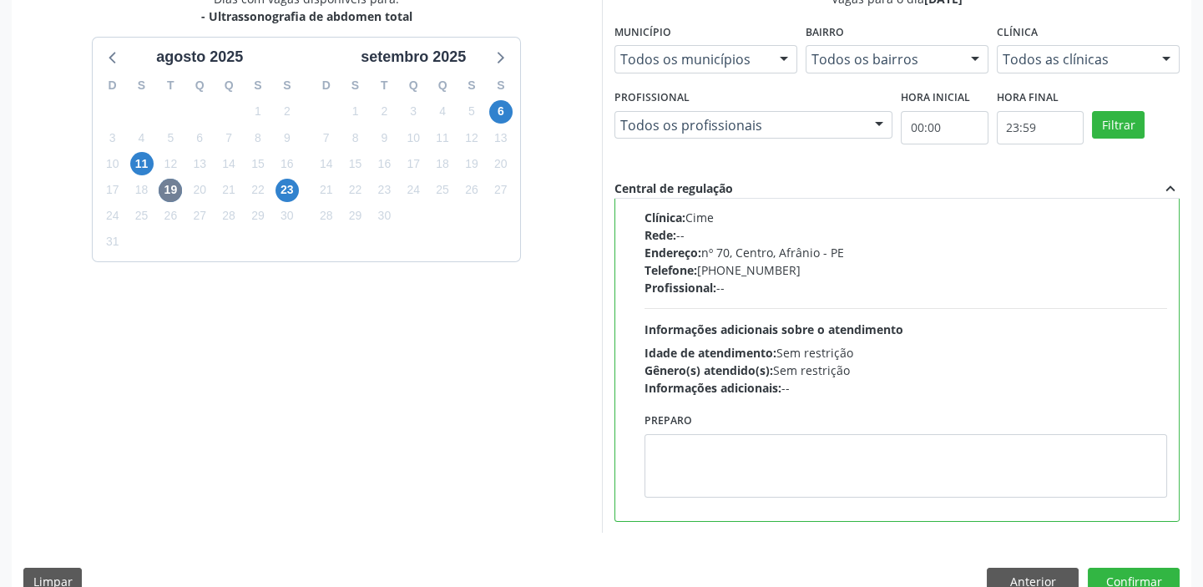
scroll to position [409, 0]
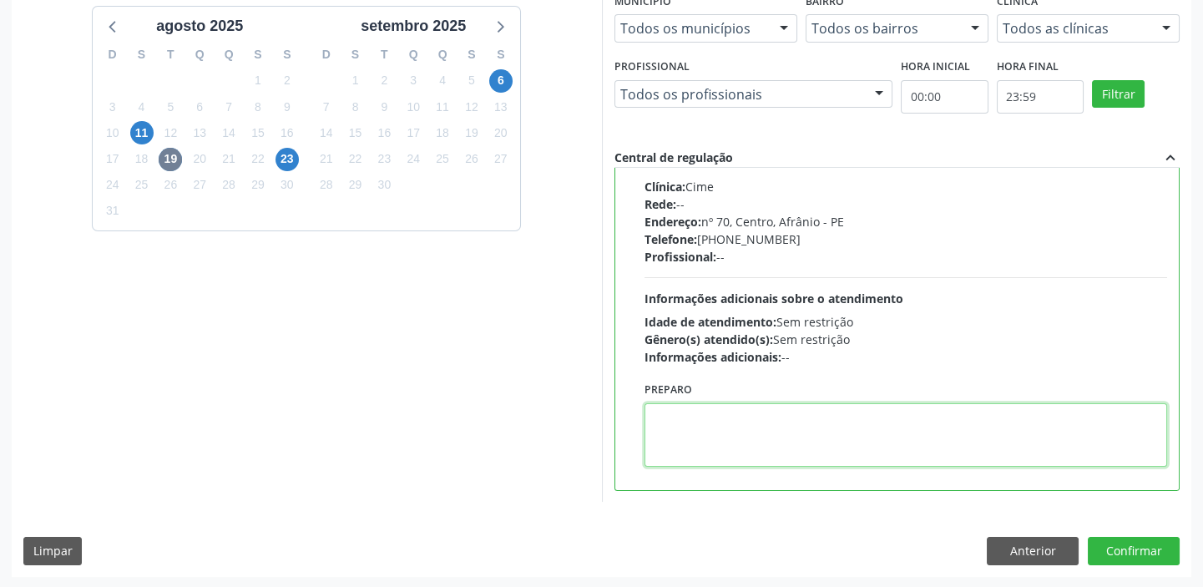
click at [709, 443] on textarea at bounding box center [907, 434] width 524 height 63
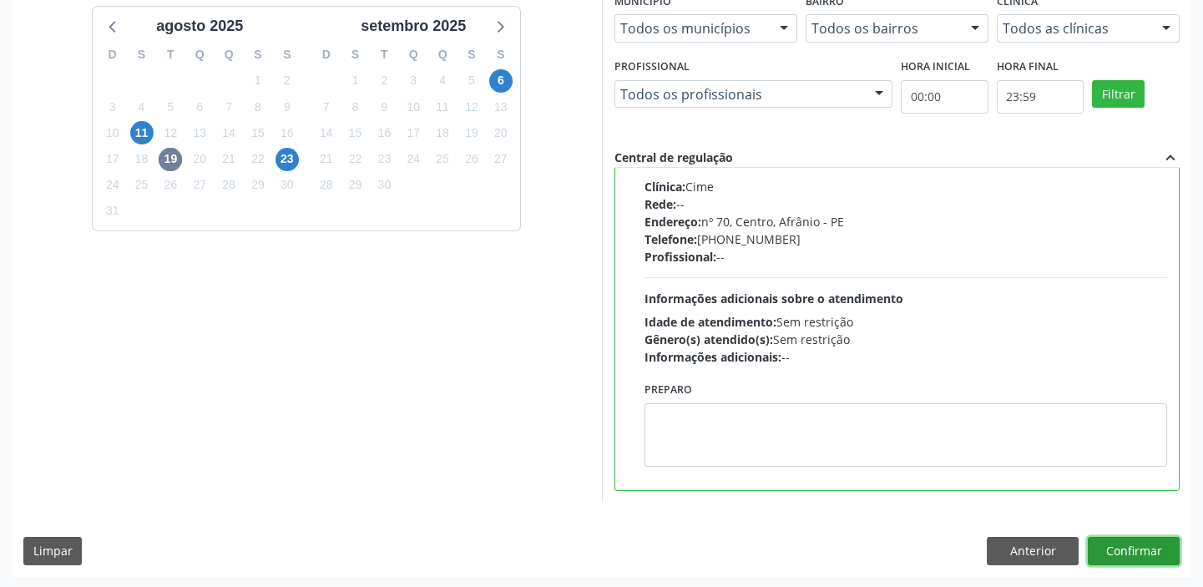
click at [1099, 547] on button "Confirmar" at bounding box center [1134, 551] width 92 height 28
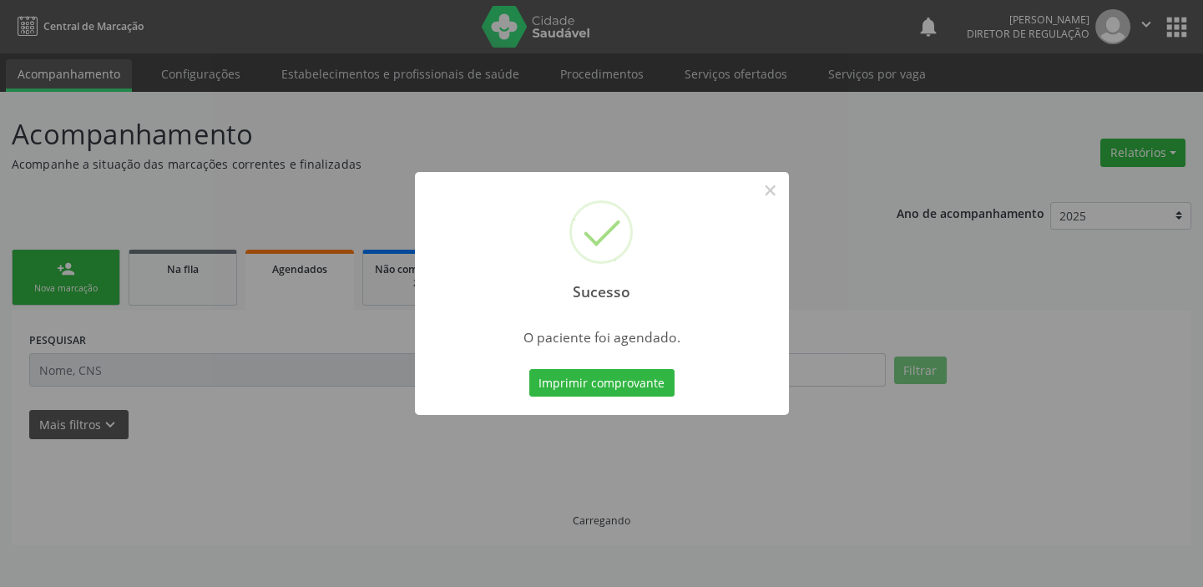
scroll to position [0, 0]
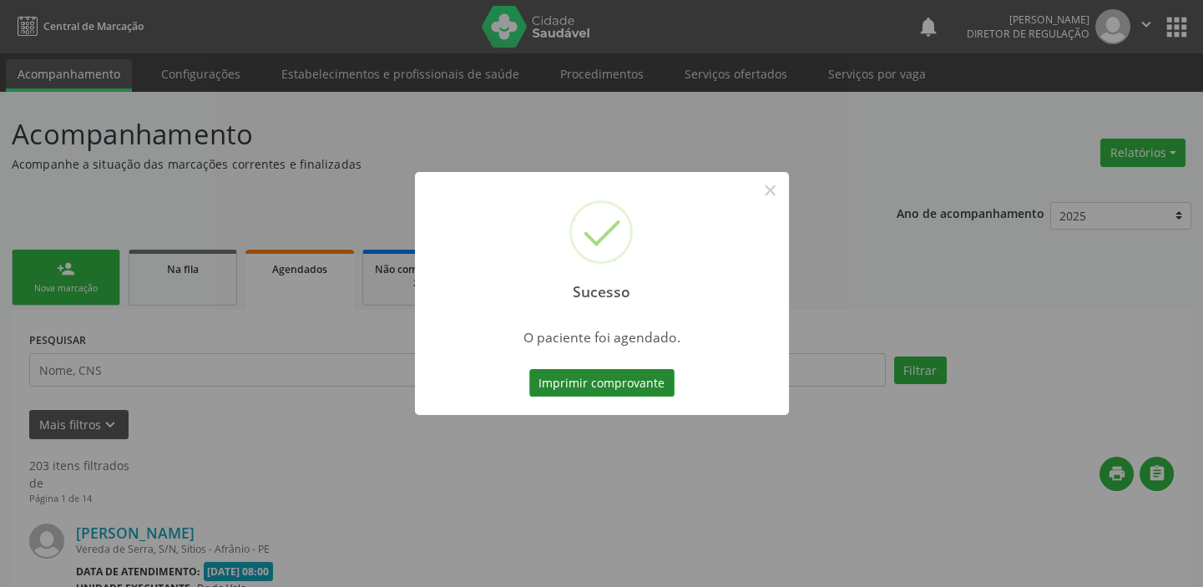
click at [600, 389] on button "Imprimir comprovante" at bounding box center [601, 383] width 145 height 28
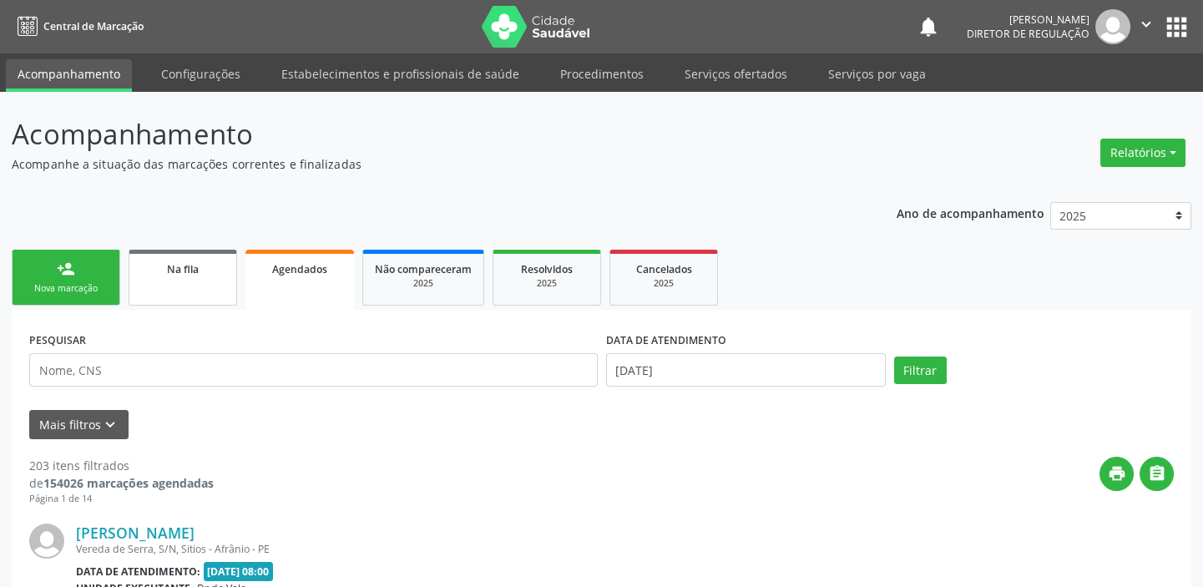
click at [184, 281] on link "Na fila" at bounding box center [183, 278] width 109 height 56
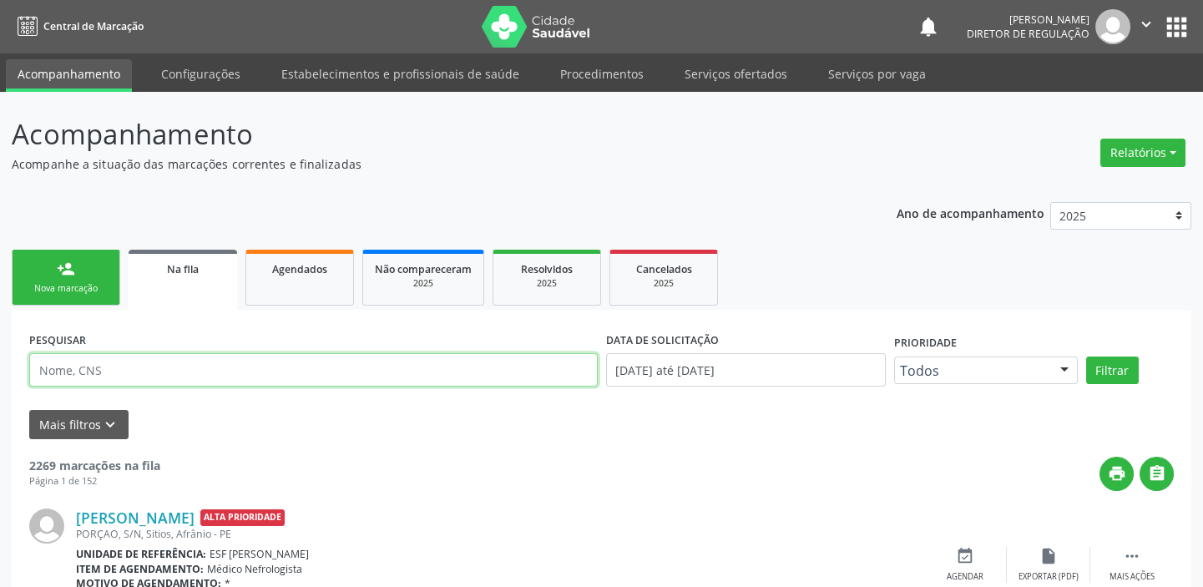
click at [90, 367] on input "text" at bounding box center [313, 369] width 569 height 33
type input "704605654453728"
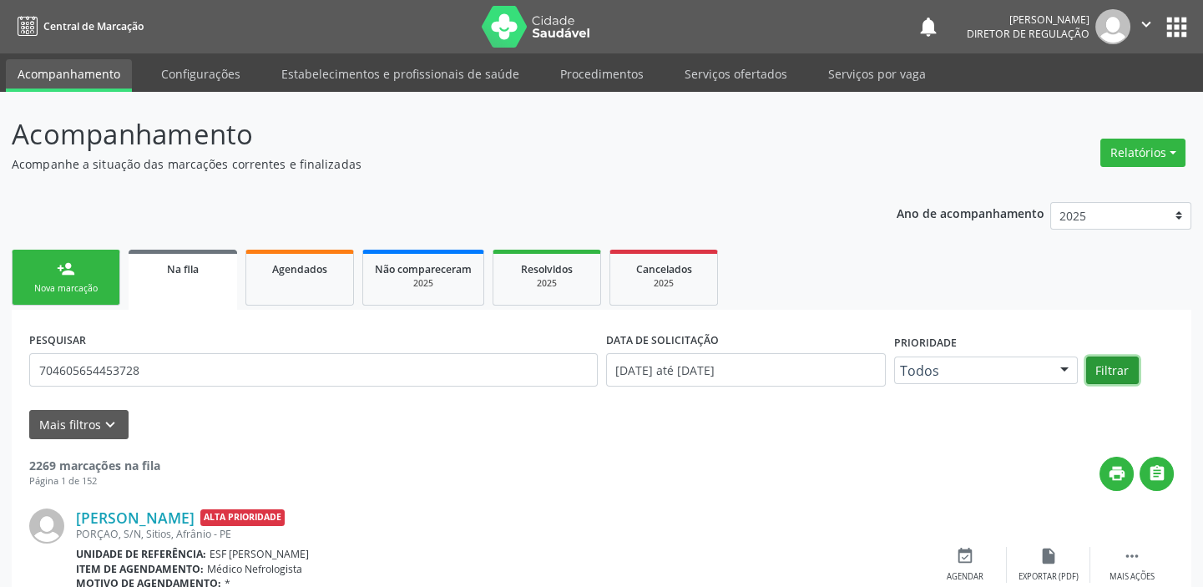
click at [1098, 379] on button "Filtrar" at bounding box center [1113, 371] width 53 height 28
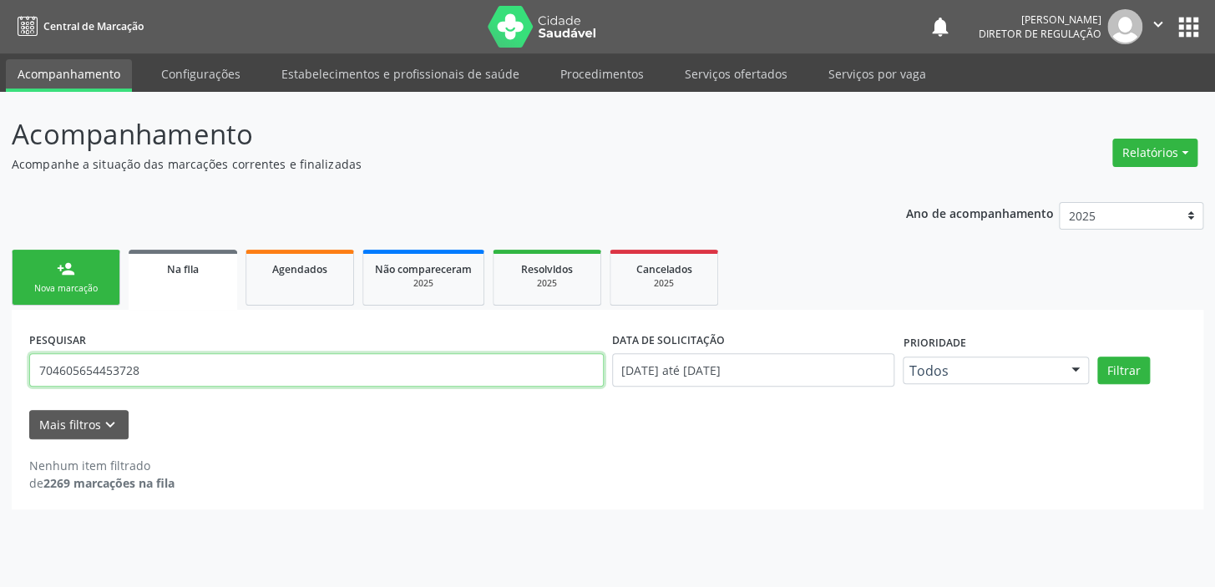
drag, startPoint x: 134, startPoint y: 367, endPoint x: 37, endPoint y: 377, distance: 97.4
click at [37, 377] on input "704605654453728" at bounding box center [316, 369] width 575 height 33
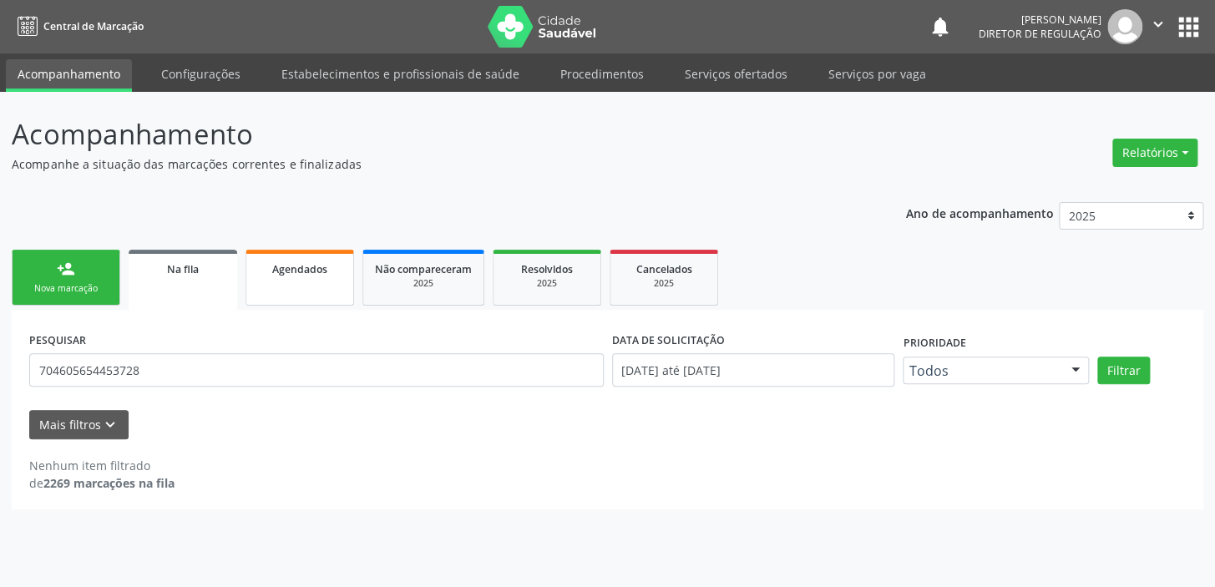
click at [305, 273] on span "Agendados" at bounding box center [299, 269] width 55 height 14
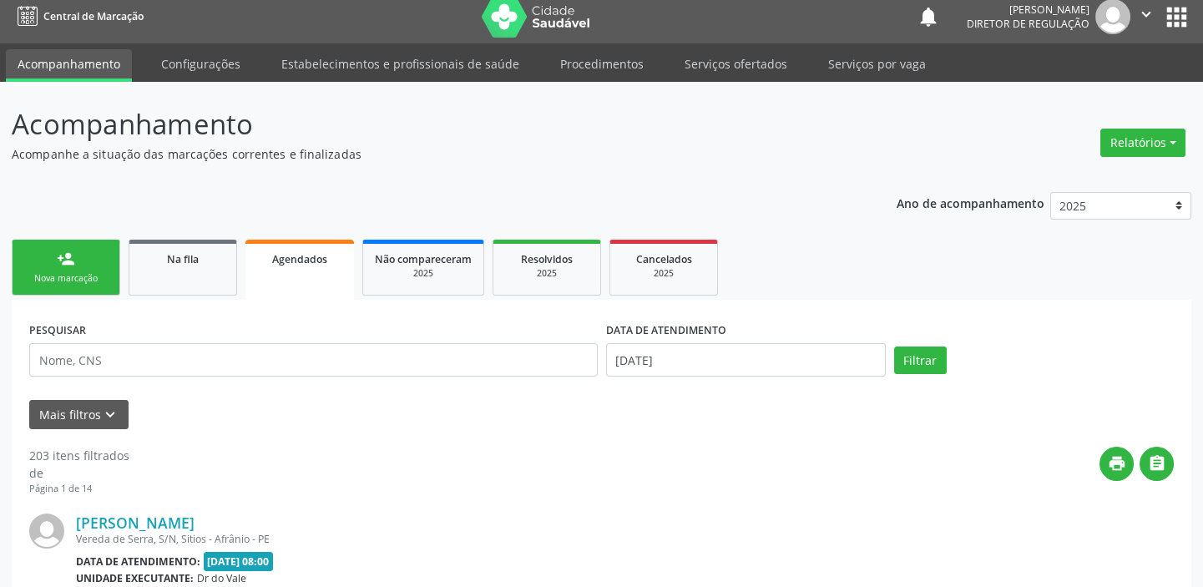
scroll to position [227, 0]
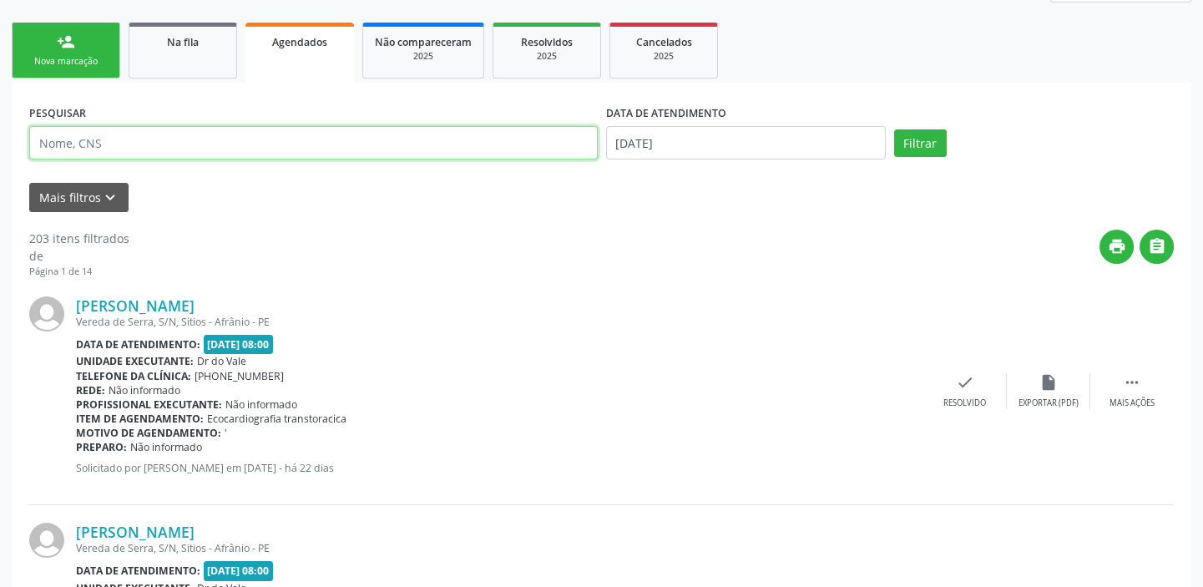
click at [109, 152] on input "text" at bounding box center [313, 142] width 569 height 33
paste input "704605654453728"
type input "704605654453728"
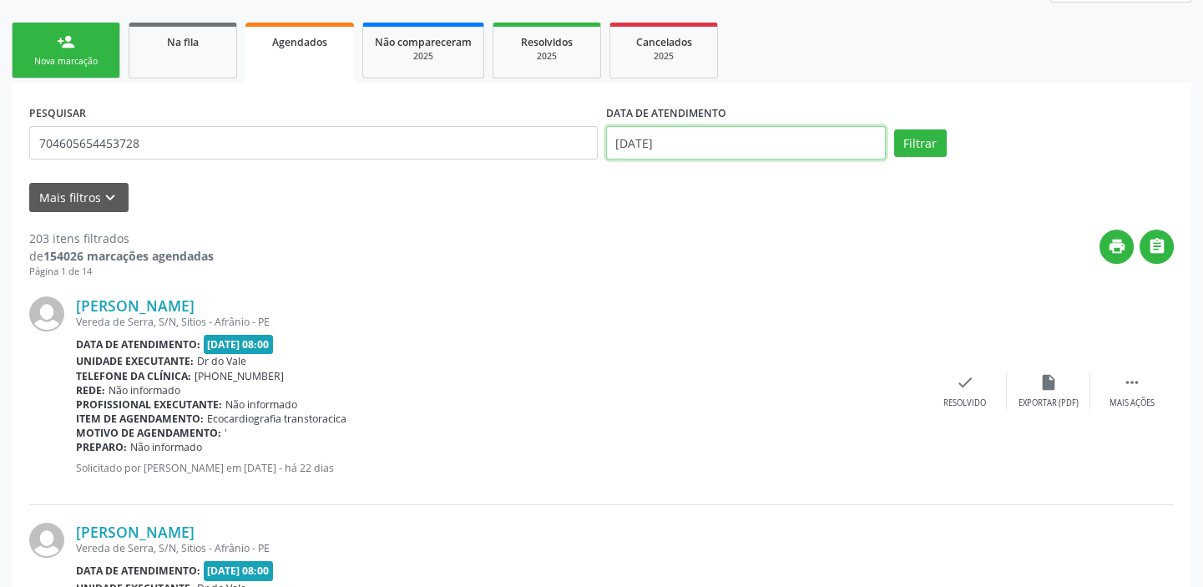
click at [732, 144] on input "[DATE]" at bounding box center [746, 142] width 280 height 33
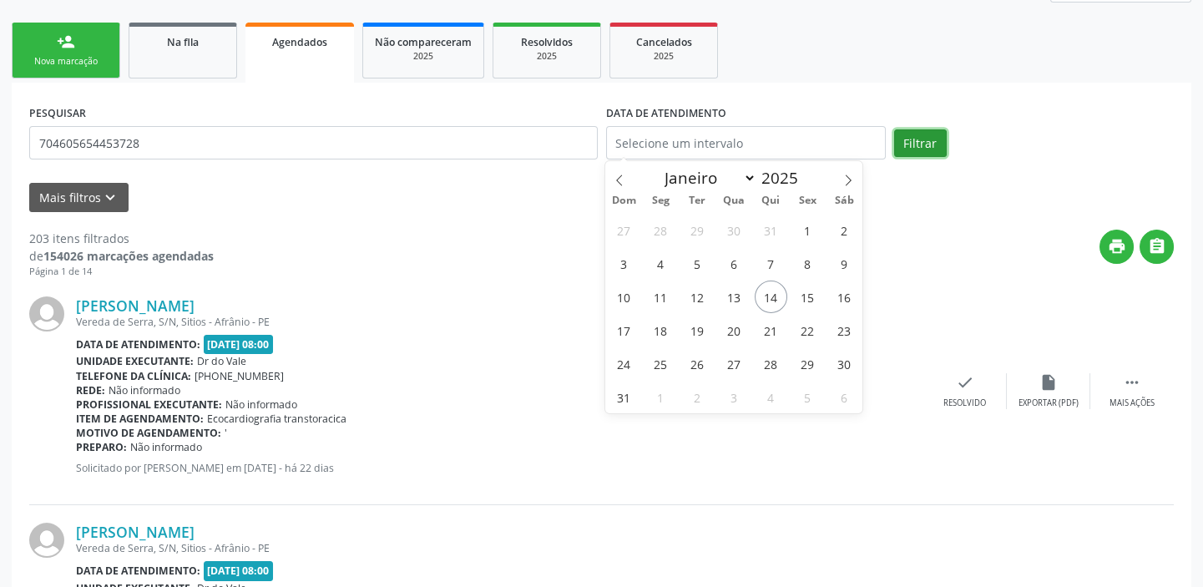
click at [908, 142] on button "Filtrar" at bounding box center [920, 143] width 53 height 28
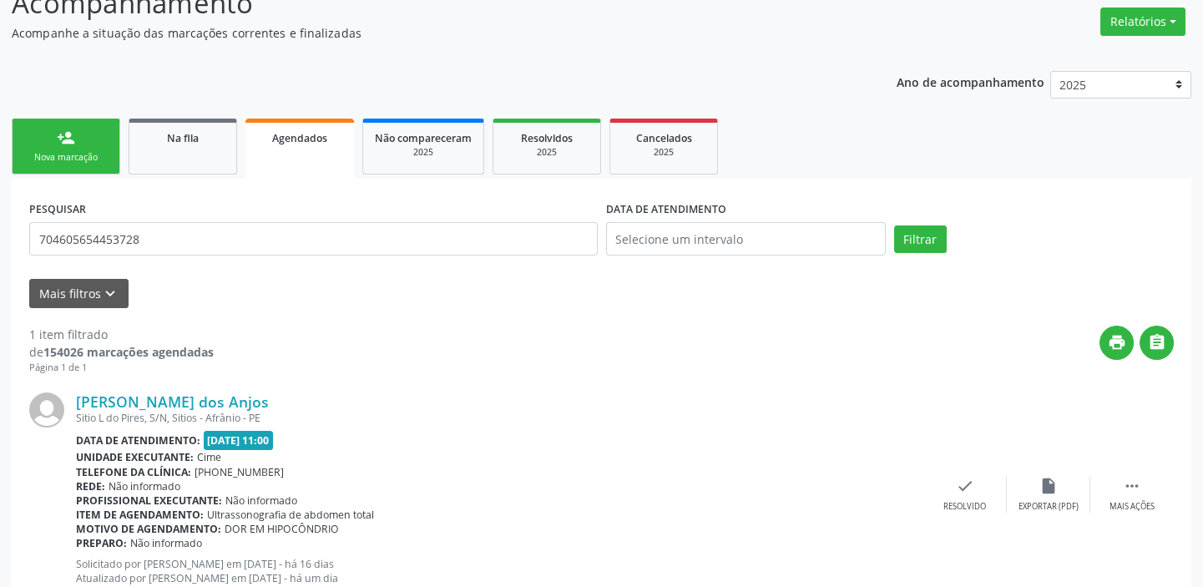
scroll to position [0, 0]
